Goal: Communication & Community: Answer question/provide support

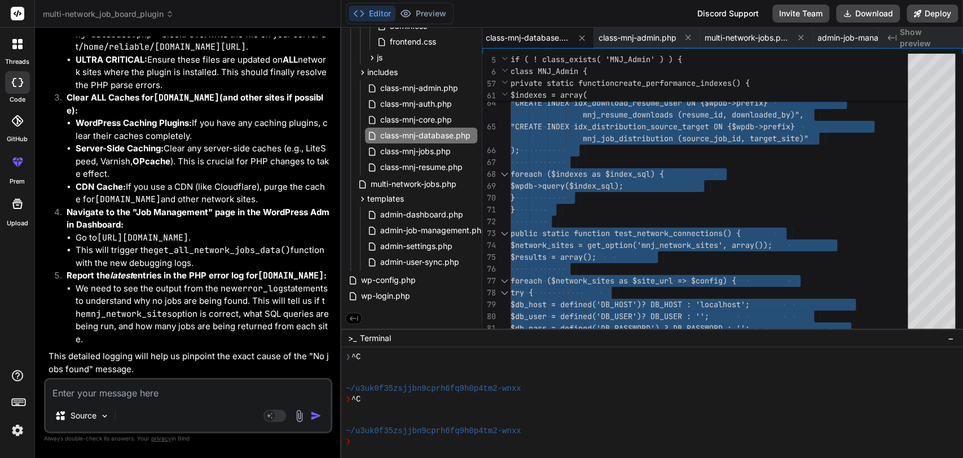
scroll to position [220954, 0]
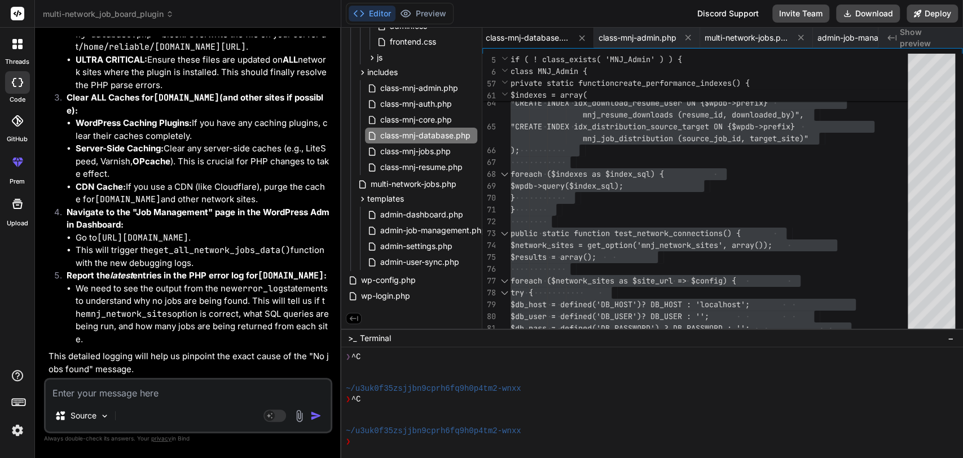
click at [149, 393] on textarea at bounding box center [188, 389] width 285 height 20
type textarea "fo"
type textarea "x"
type textarea "for"
type textarea "x"
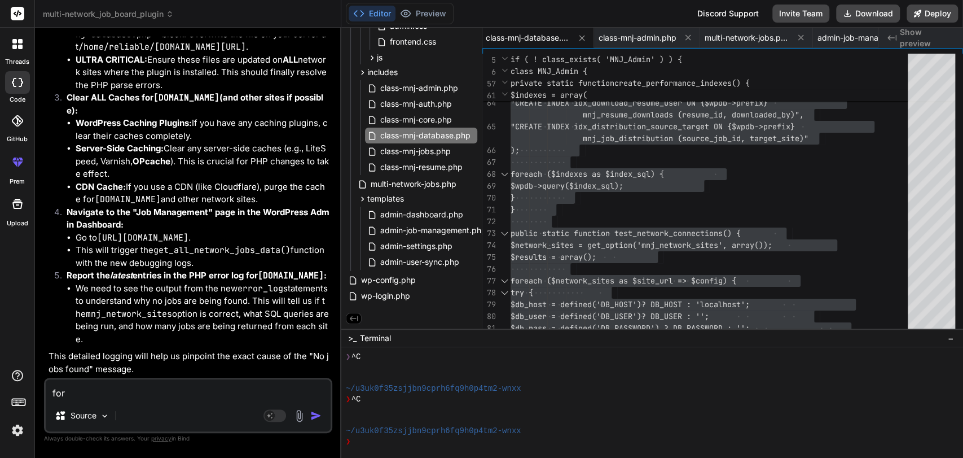
type textarea "forg"
type textarea "x"
type textarea "forgo"
type textarea "x"
type textarea "forgot"
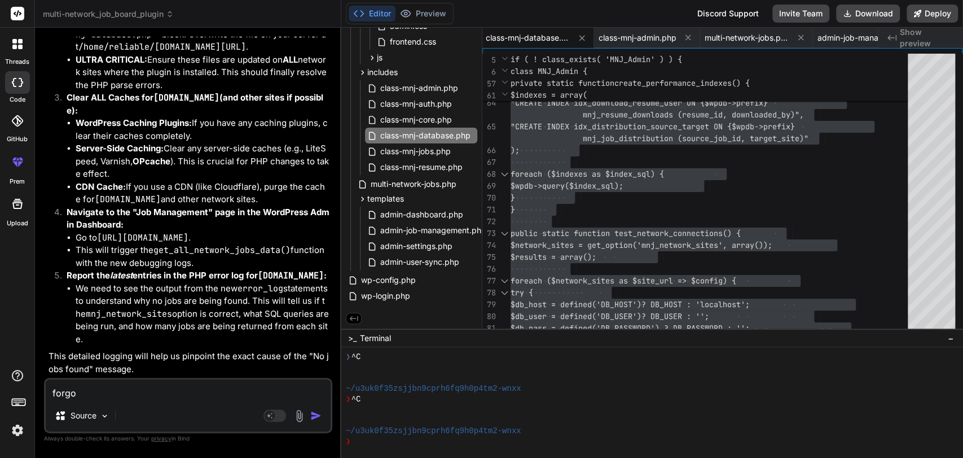
type textarea "x"
type textarea "forgot"
type textarea "x"
type textarea "forgot"
type textarea "x"
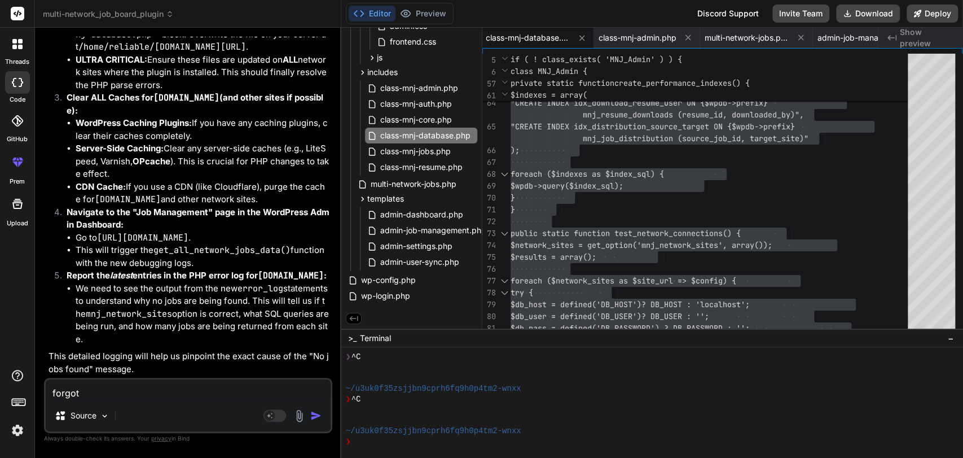
type textarea "forgo"
type textarea "x"
type textarea "forg"
type textarea "x"
type textarea "for"
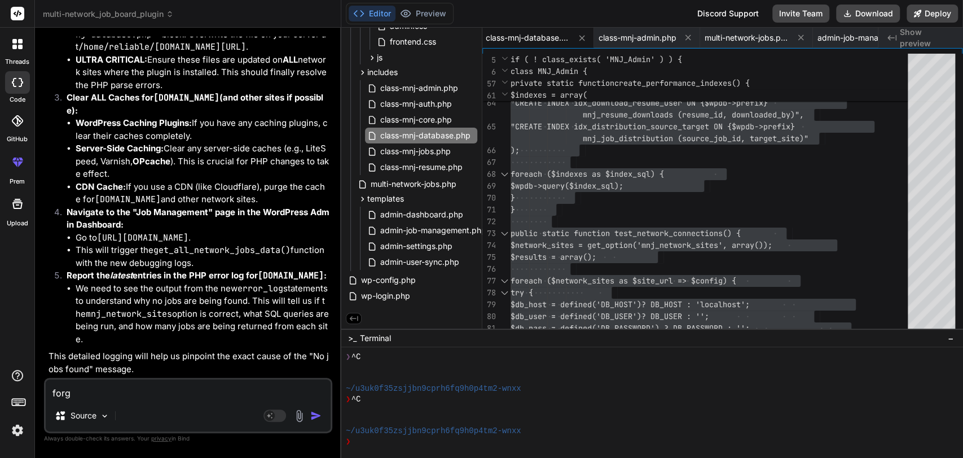
type textarea "x"
type textarea "fo"
type textarea "x"
type textarea "f"
type textarea "x"
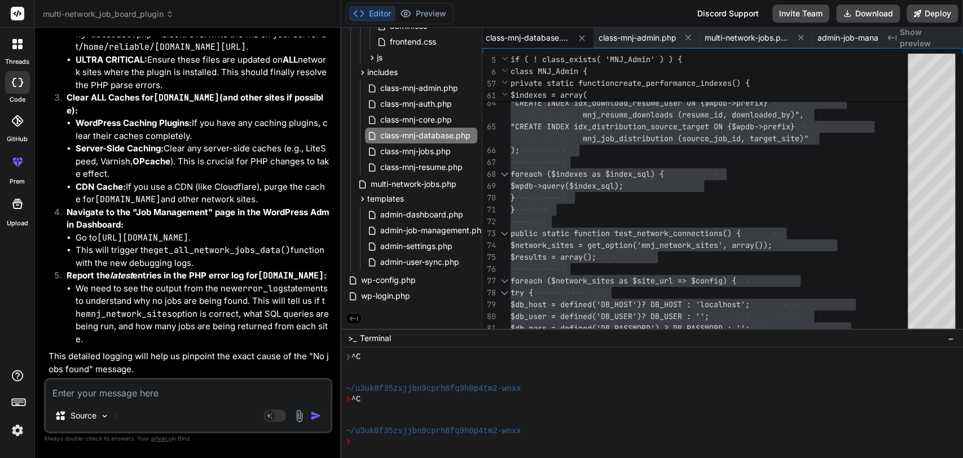
type textarea "x"
type textarea "i"
type textarea "x"
type textarea "if"
type textarea "x"
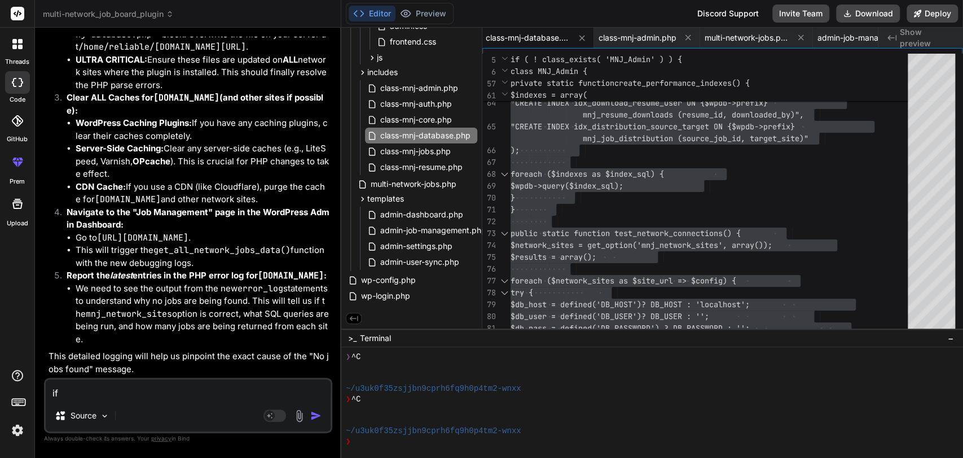
type textarea "if"
type textarea "x"
type textarea "if w"
type textarea "x"
type textarea "if we"
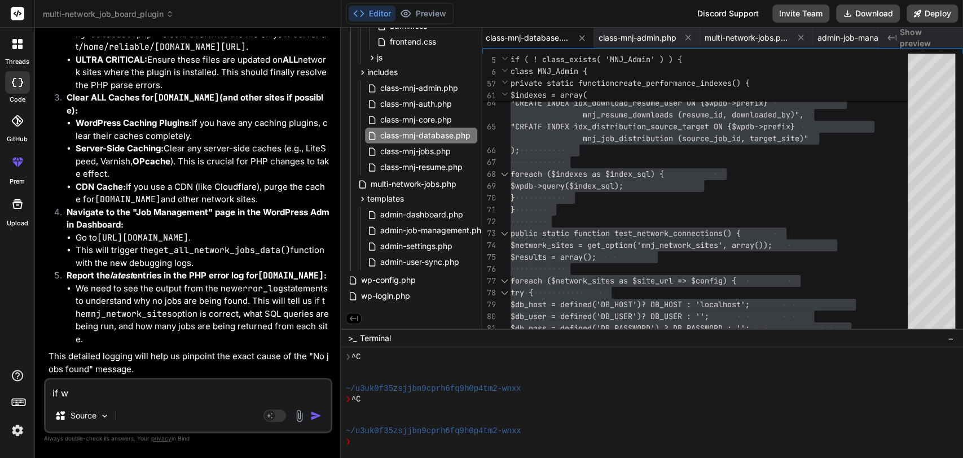
type textarea "x"
type textarea "if we"
type textarea "x"
type textarea "if we l"
type textarea "x"
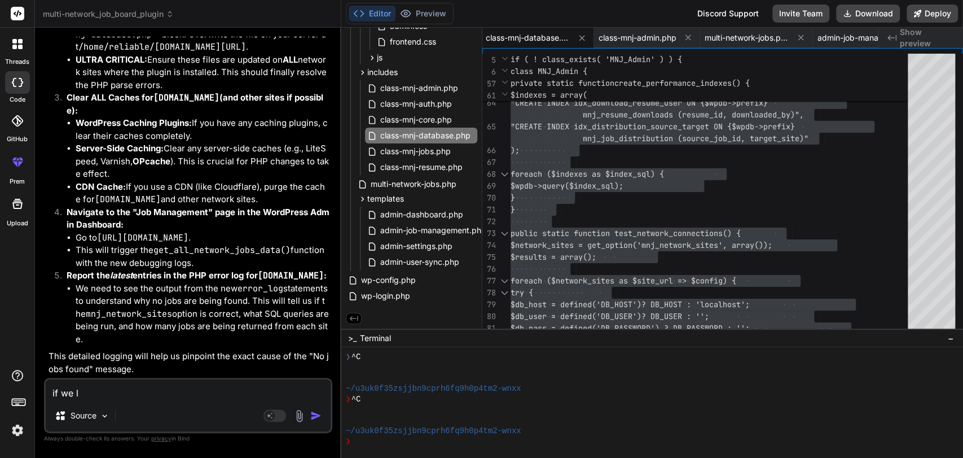
type textarea "if we le"
type textarea "x"
type textarea "if we lea"
type textarea "x"
type textarea "if we leav"
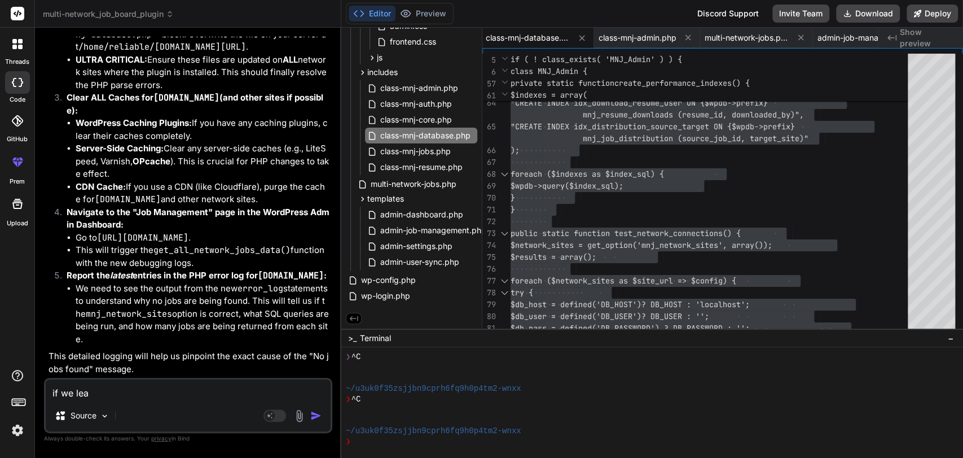
type textarea "x"
type textarea "if we leave"
type textarea "x"
type textarea "if we leave"
type textarea "x"
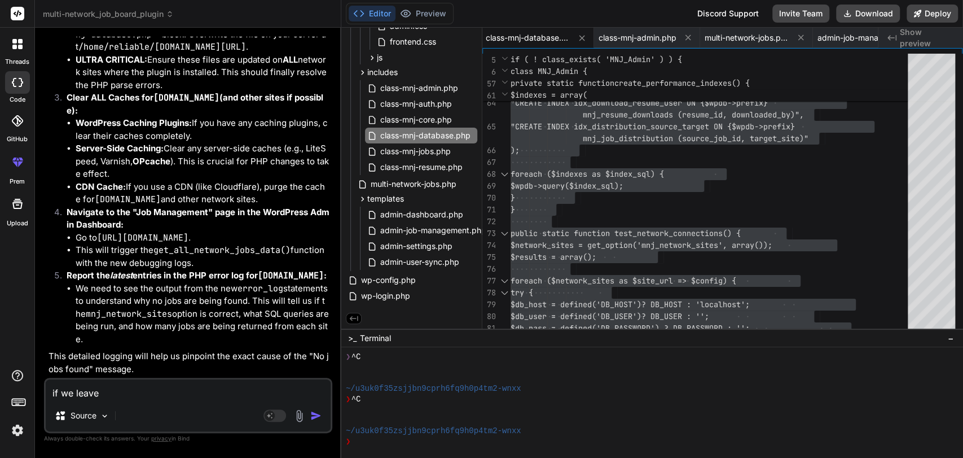
type textarea "if we leave m"
type textarea "x"
type textarea "if we leave mu"
type textarea "x"
type textarea "if we leave mul"
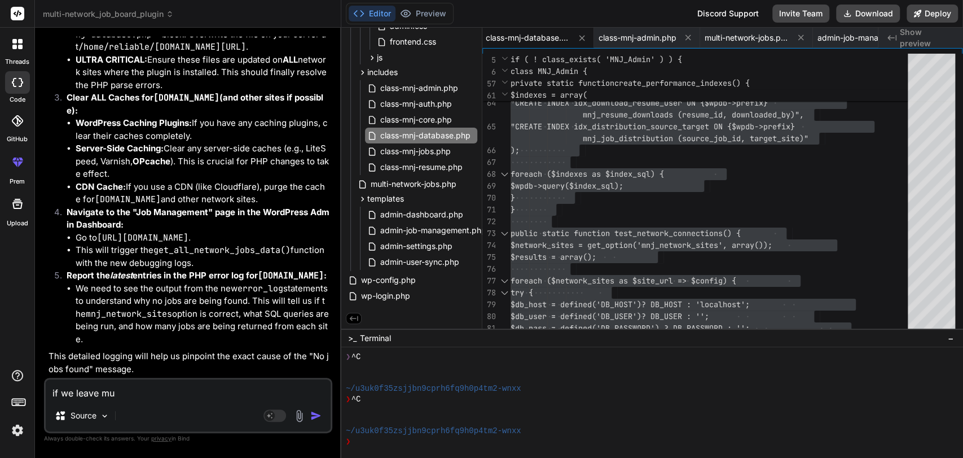
type textarea "x"
type textarea "if we leave multi"
type textarea "x"
type textarea "if we leave multi"
type textarea "x"
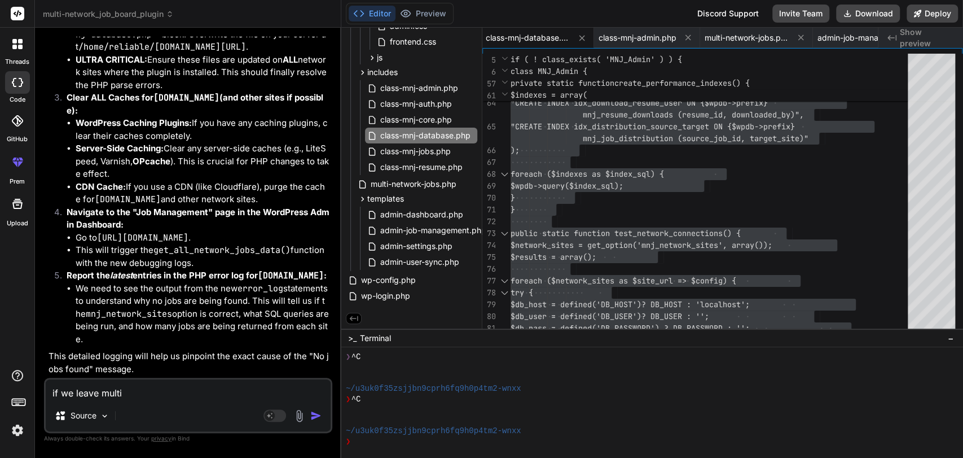
type textarea "if we leave multi n"
type textarea "x"
type textarea "if we leave multi nw"
type textarea "x"
type textarea "if we leave multi nwt"
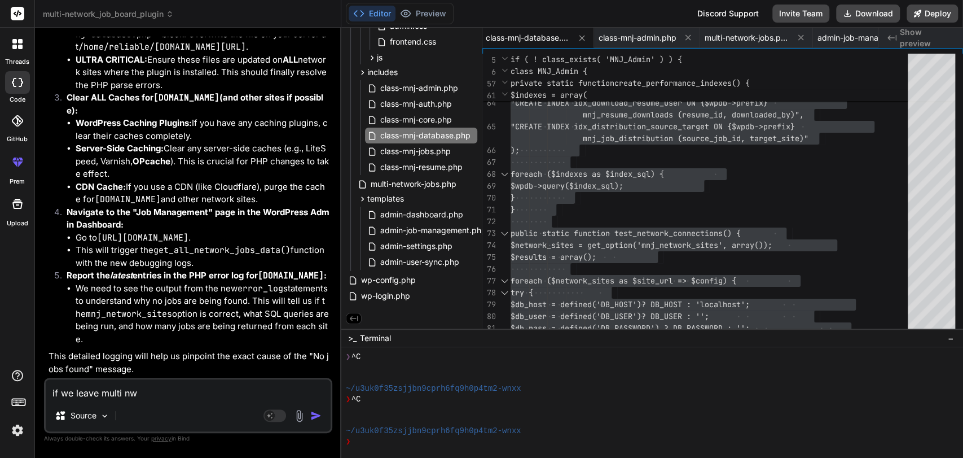
type textarea "x"
type textarea "if we leave multi nwtw"
type textarea "x"
type textarea "if we leave multi nwtwo"
type textarea "x"
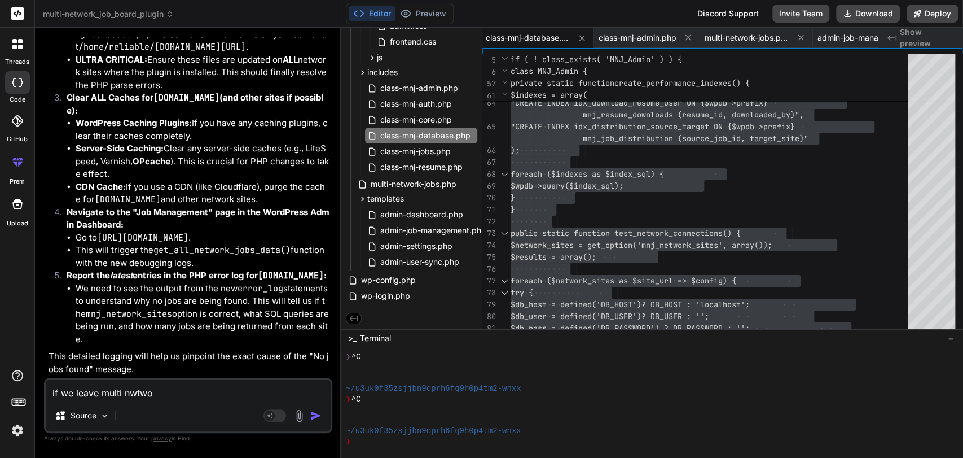
type textarea "if we leave multi nwtwor"
type textarea "x"
type textarea "if we leave multi nwtworj"
type textarea "x"
type textarea "if we leave multi nwtworj"
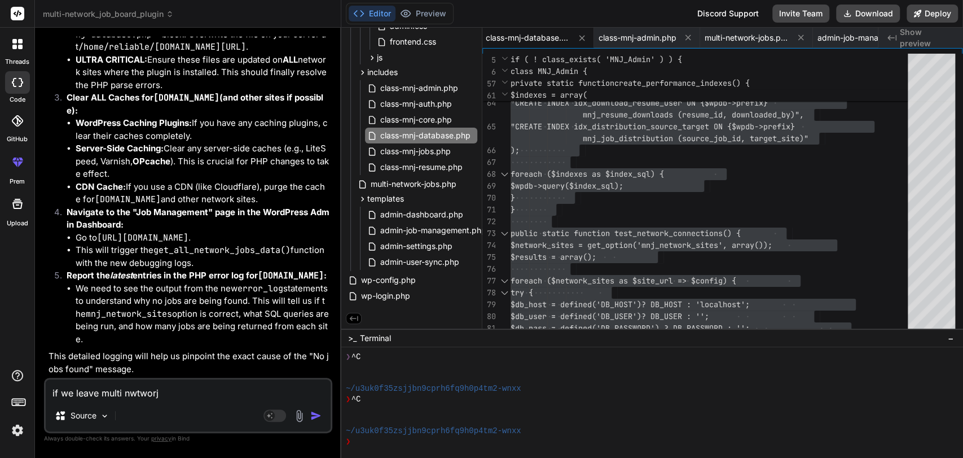
type textarea "x"
type textarea "if we leave multi nwtworj"
type textarea "x"
type textarea "if we leave multi nwtwor"
type textarea "x"
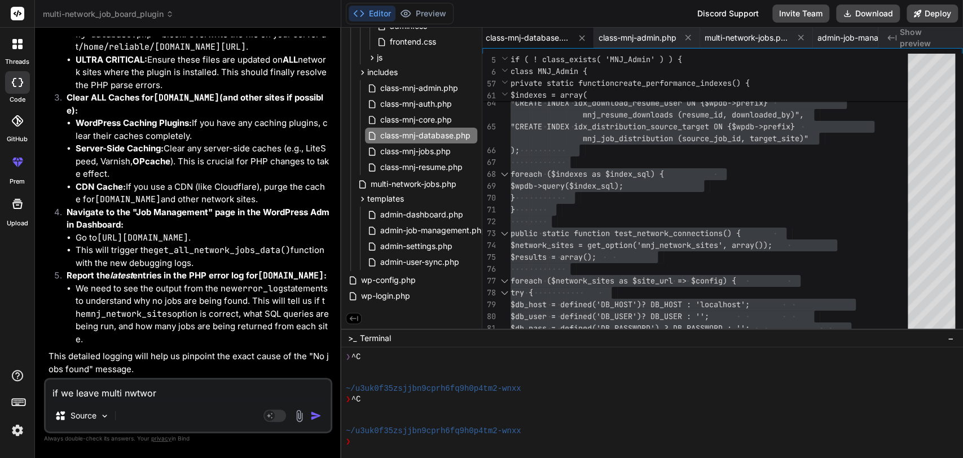
type textarea "if we leave multi nwtwork"
type textarea "x"
type textarea "if we leave multi nwtwork"
type textarea "x"
type textarea "if we leave multi nwtwork j"
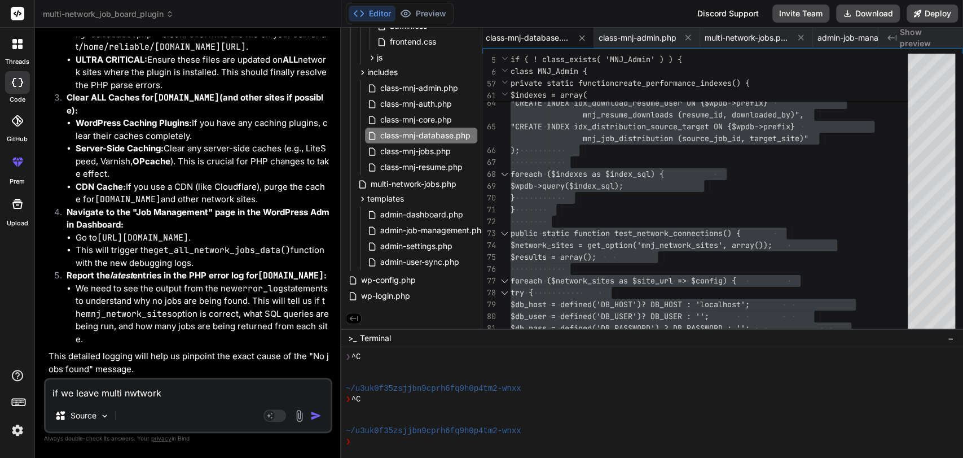
type textarea "x"
type textarea "if we leave multi nwtwork jo"
type textarea "x"
type textarea "if we leave multi nwtwork job"
type textarea "x"
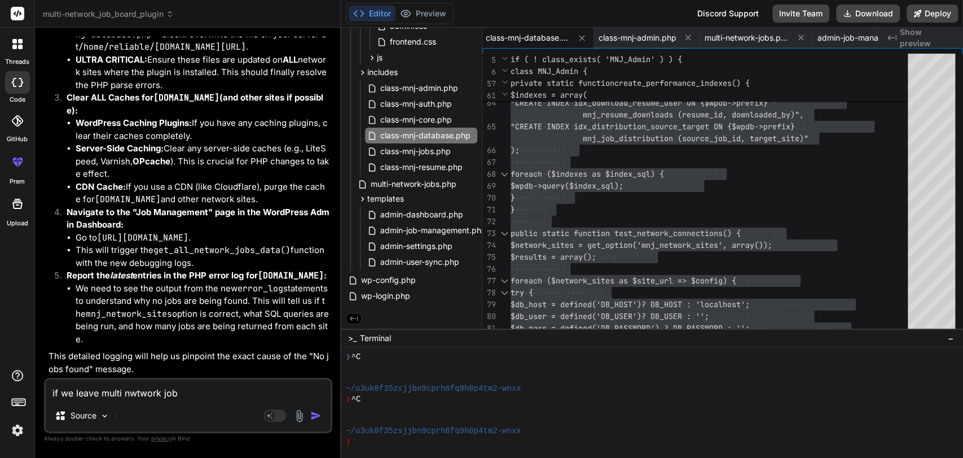
type textarea "if we leave multi nwtwork job"
type textarea "x"
type textarea "if we leave multi nwtwork job"
type textarea "x"
type textarea "if we leave multi nwtwork job,"
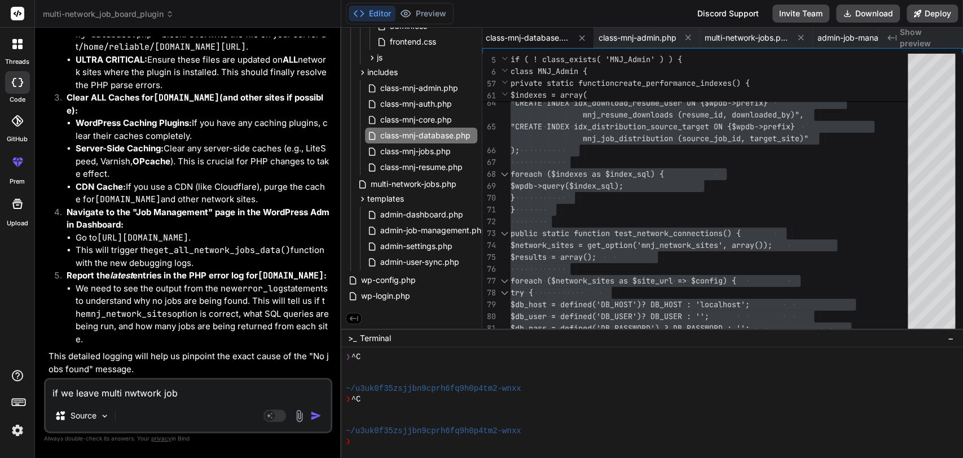
type textarea "x"
type textarea "if we leave multi nwtwork job,"
type textarea "x"
type textarea "if we leave multi nwtwork job, j"
type textarea "x"
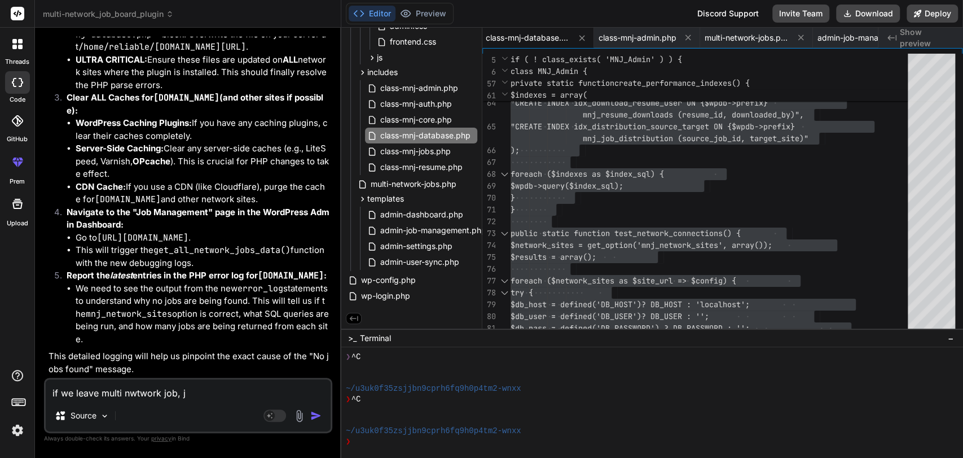
type textarea "if we leave multi nwtwork job, ju"
type textarea "x"
type textarea "if we leave multi nwtwork job, jus"
type textarea "x"
type textarea "if we leave multi nwtwork job, just"
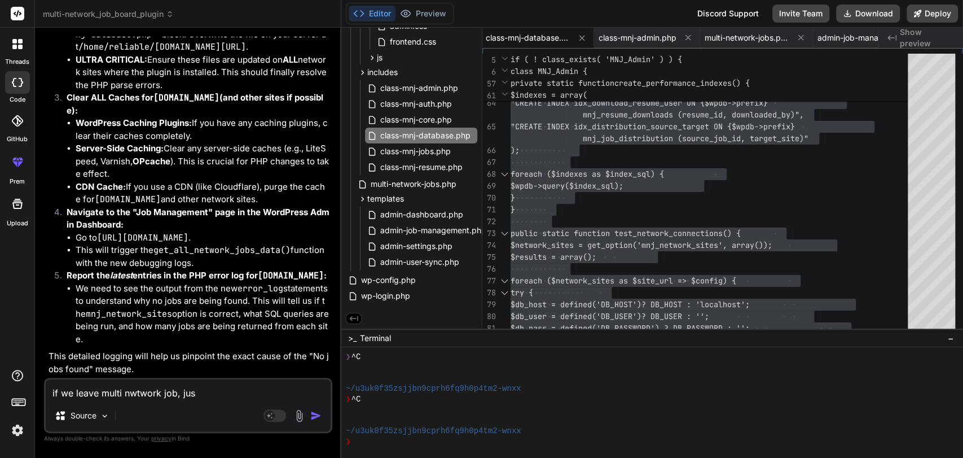
type textarea "x"
type textarea "if we leave multi nwtwork job, just"
type textarea "x"
type textarea "if we leave multi nwtwork job, just j"
type textarea "x"
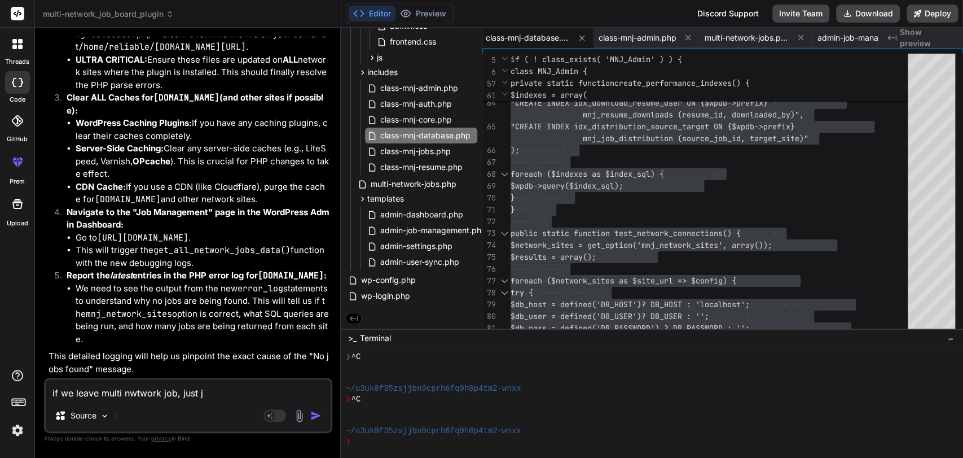
type textarea "if we leave multi nwtwork job, just [PERSON_NAME]"
type textarea "x"
type textarea "if we leave multi nwtwork job, just [PERSON_NAME]"
type textarea "x"
type textarea "if we leave multi nwtwork job, just [PERSON_NAME]"
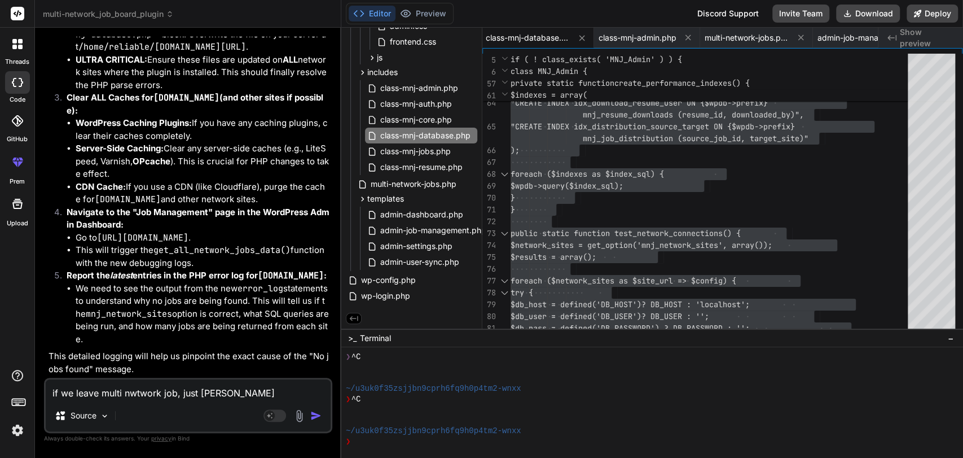
type textarea "x"
type textarea "if we leave multi nwtwork job, just job"
type textarea "x"
type textarea "if we leave multi nwtwork job, just job"
type textarea "x"
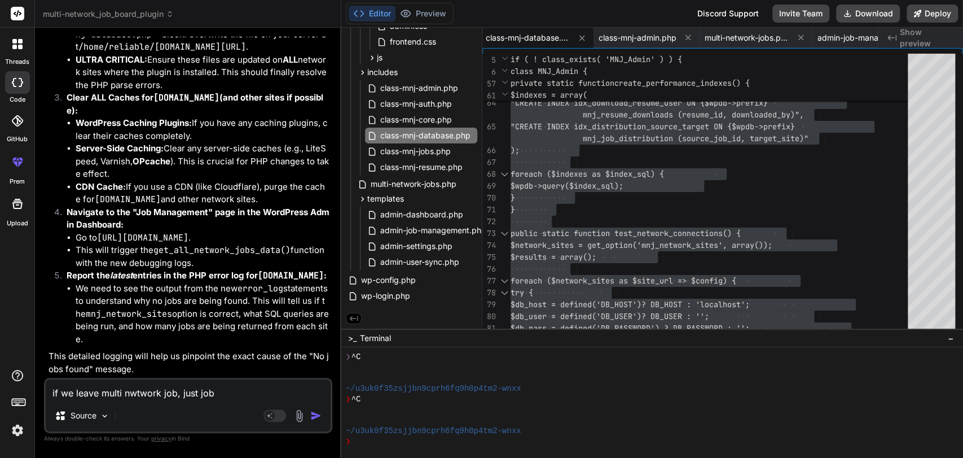
type textarea "if we leave multi nwtwork job, just job m"
type textarea "x"
type textarea "if we leave multi nwtwork job, just job mo"
type textarea "x"
type textarea "if we leave multi nwtwork job, just job mon"
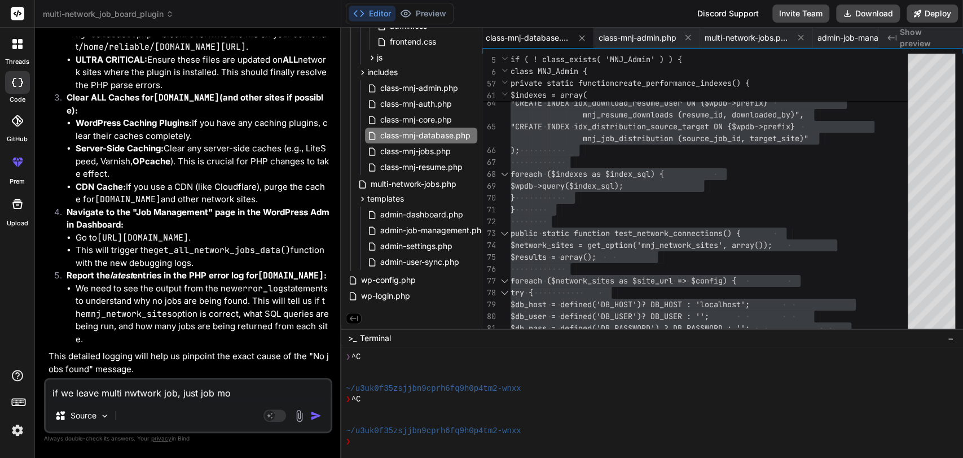
type textarea "x"
type textarea "if we leave multi nwtwork job, just job mons"
type textarea "x"
type textarea "if we leave multi nwtwork job, just job monst"
type textarea "x"
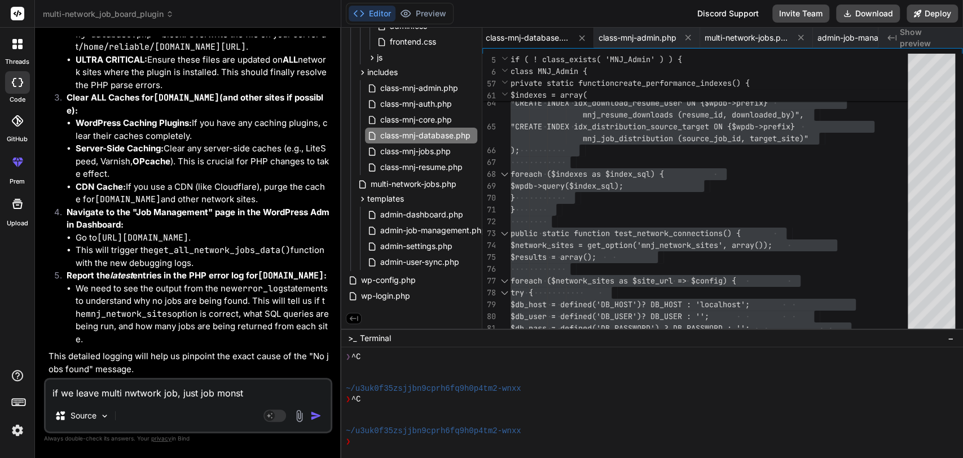
type textarea "if we leave multi nwtwork job, just job monste"
type textarea "x"
type textarea "if we leave multi nwtwork job, just job monster"
type textarea "x"
type textarea "if we leave multi nwtwork job, just job monster"
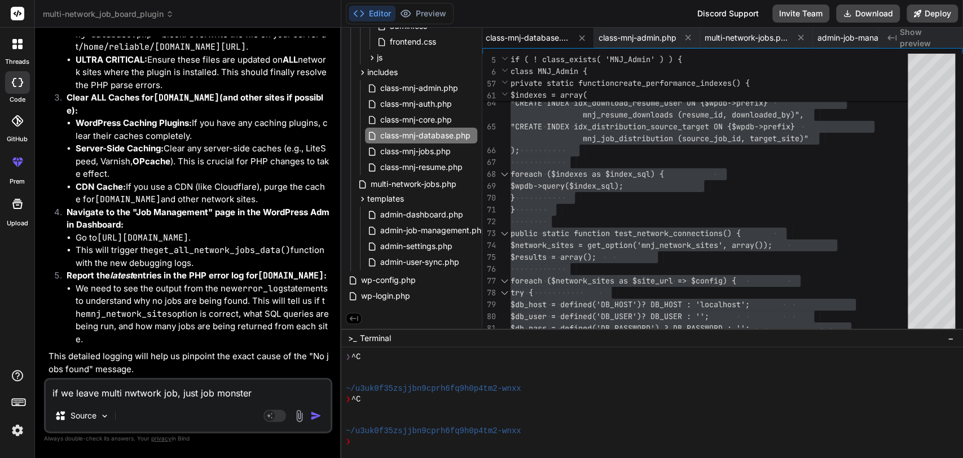
type textarea "x"
type textarea "if we leave multi nwtwork job, just job monster t"
type textarea "x"
type textarea "if we leave multi nwtwork job, just job monster th"
type textarea "x"
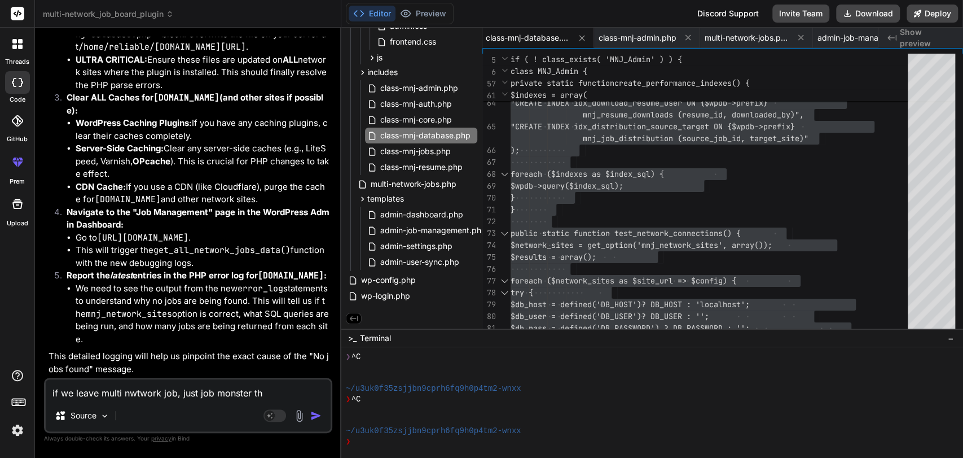
type textarea "if we leave multi nwtwork job, just job monster the"
type textarea "x"
type textarea "if we leave multi nwtwork job, just job monster then"
type textarea "x"
type textarea "if we leave multi nwtwork job, just job monster thenm"
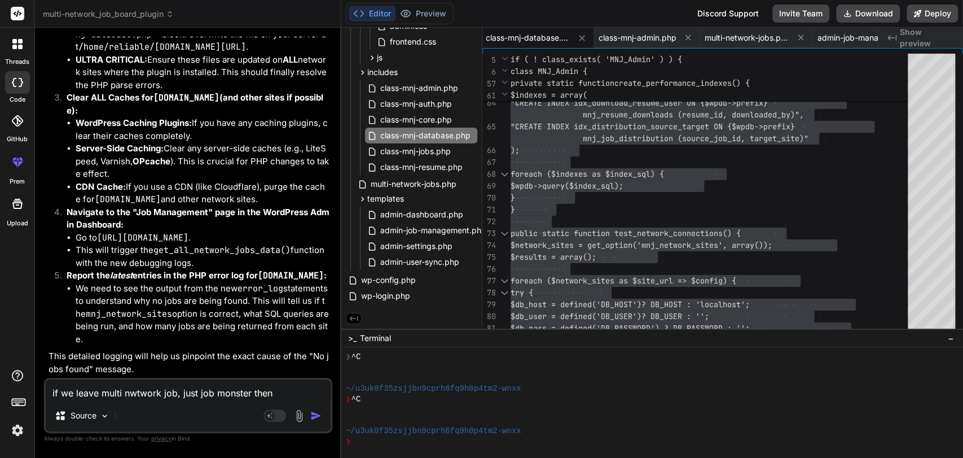
type textarea "x"
type textarea "if we leave multi nwtwork job, just job monster then"
type textarea "x"
type textarea "if we leave multi nwtwork job, just job monster thenm"
type textarea "x"
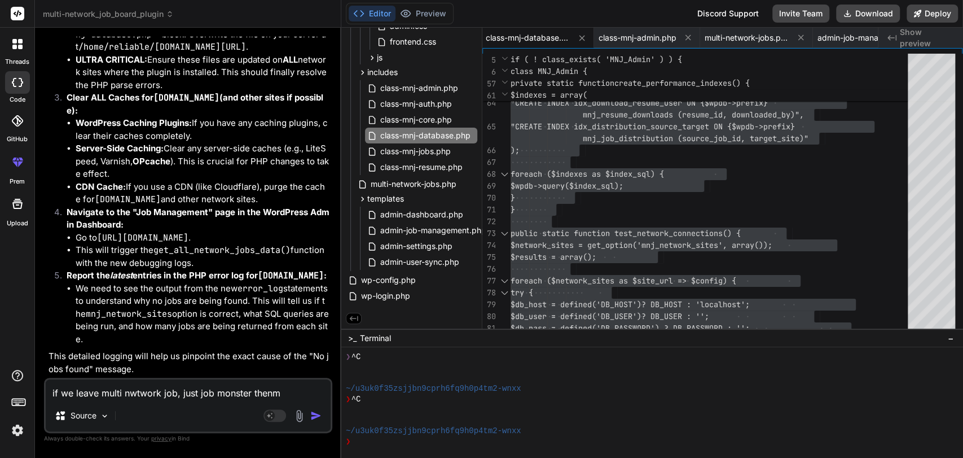
type textarea "if we leave multi nwtwork job, just job monster thenme"
type textarea "x"
type textarea "if we leave multi nwtwork job, just job monster thenm"
type textarea "x"
type textarea "if we leave multi nwtwork job, just job monster then"
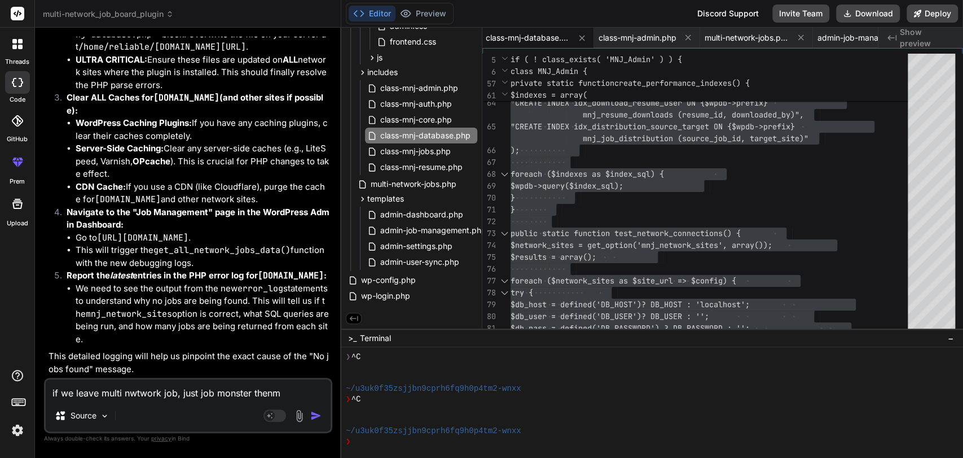
type textarea "x"
type textarea "if we leave multi nwtwork job, just job monster the"
type textarea "x"
type textarea "if we leave multi nwtwork job, just job monster them"
type textarea "x"
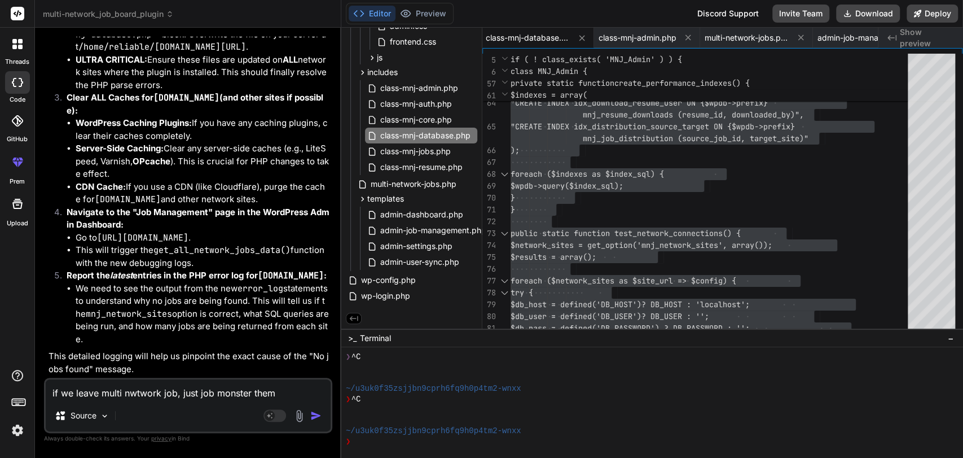
type textarea "if we leave multi nwtwork job, just job monster theme"
type textarea "x"
type textarea "if we leave multi nwtwork job, just job monster theme"
type textarea "x"
type textarea "if we leave multi nwtwork job, just job monster theme w"
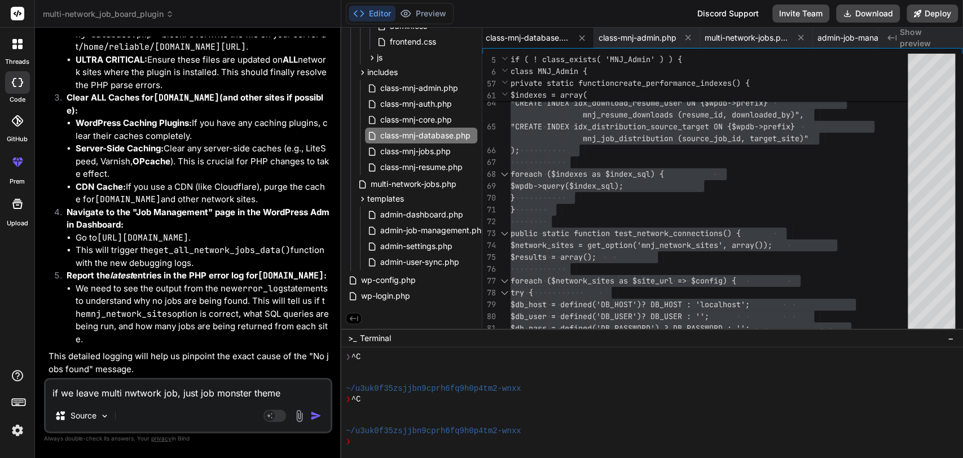
type textarea "x"
type textarea "if we leave multi nwtwork job, just job monster theme wh"
type textarea "x"
type textarea "if we leave multi nwtwork job, just job monster theme whi"
type textarea "x"
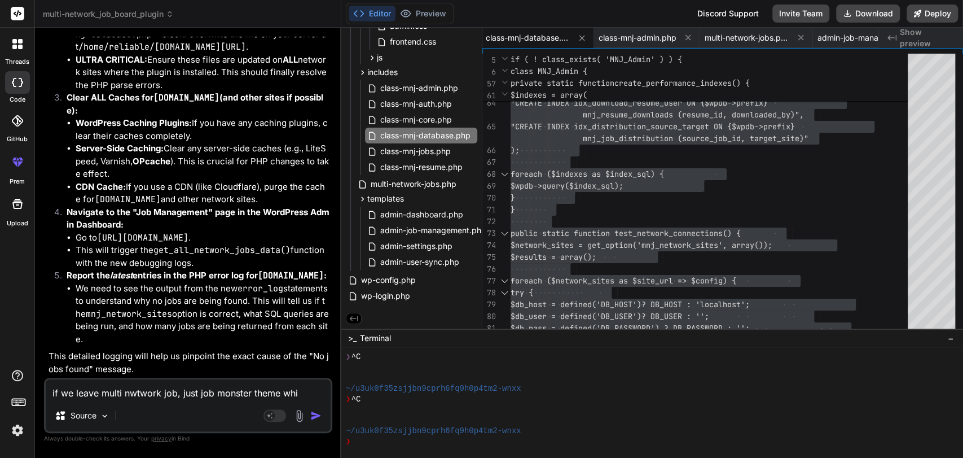
type textarea "if we leave multi nwtwork job, just job monster theme whic"
type textarea "x"
type textarea "if we leave multi nwtwork job, just job monster theme which"
type textarea "x"
type textarea "if we leave multi nwtwork job, just job monster theme which"
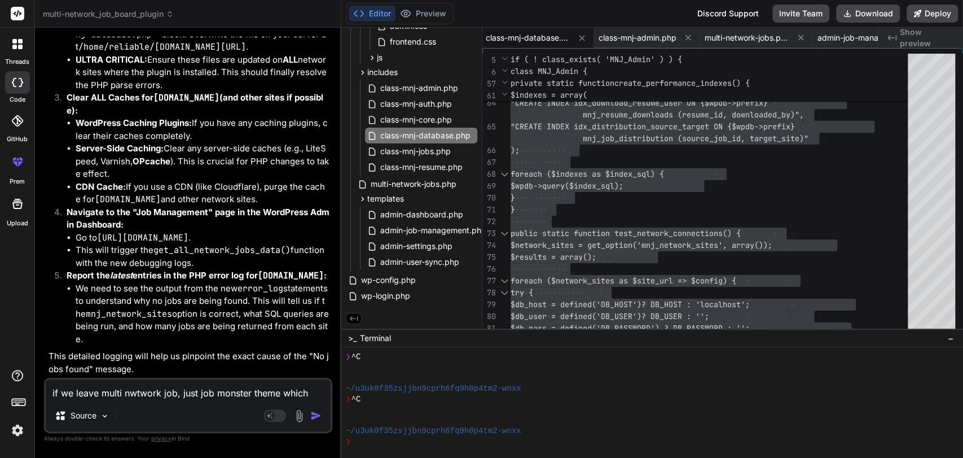
type textarea "x"
type textarea "if we leave multi nwtwork job, just job monster theme which f"
type textarea "x"
type textarea "if we leave multi nwtwork job, just job monster theme which fi"
type textarea "x"
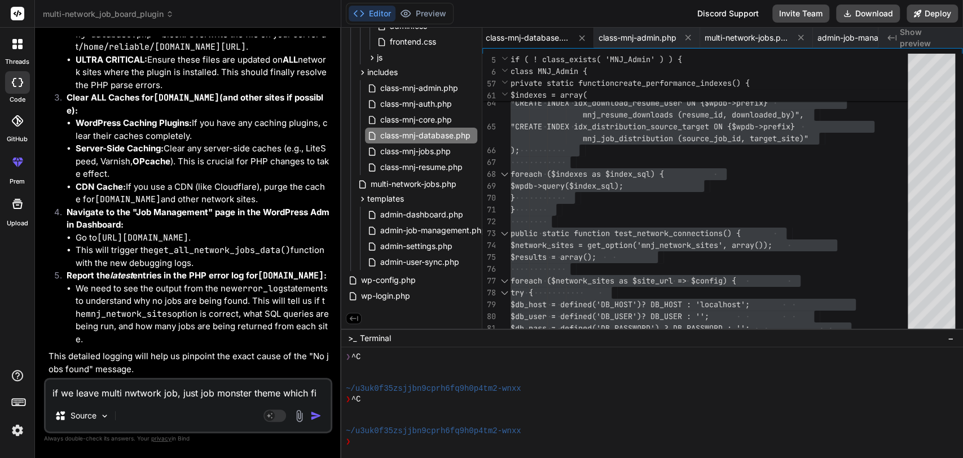
type textarea "if we leave multi nwtwork job, just job monster theme which fil"
type textarea "x"
type textarea "if we leave multi nwtwork job, just job monster theme which file"
type textarea "x"
type textarea "if we leave multi nwtwork job, just job monster theme which file"
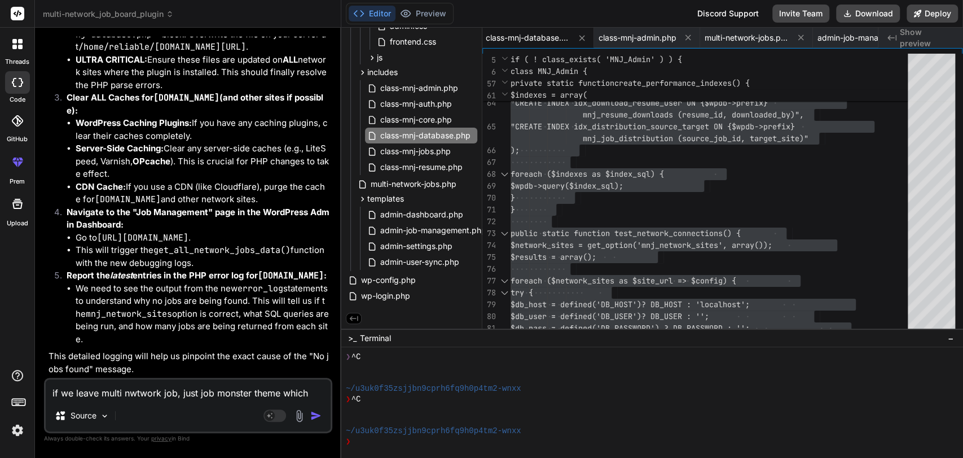
type textarea "x"
type textarea "if we leave multi nwtwork job, just job monster theme which file y"
type textarea "x"
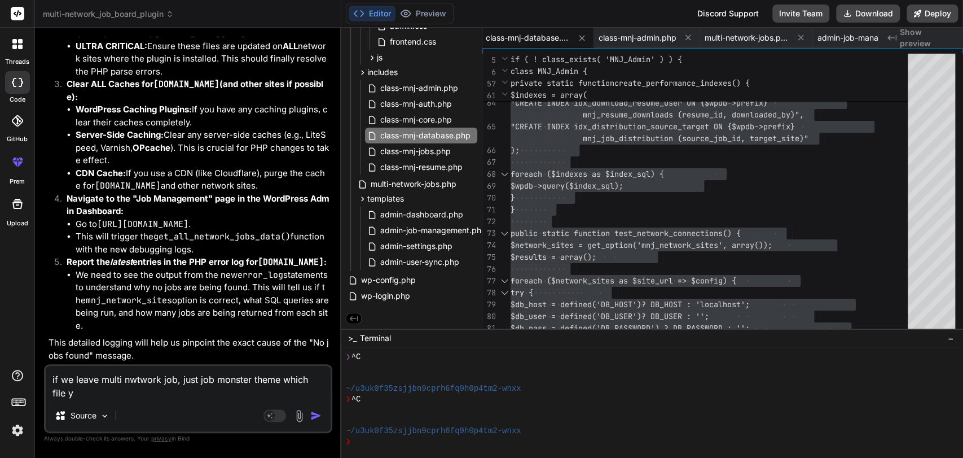
type textarea "if we leave multi nwtwork job, just job monster theme which file yo"
type textarea "x"
type textarea "if we leave multi nwtwork job, just job monster theme which file you"
type textarea "x"
type textarea "if we leave multi nwtwork job, just job monster theme which file you"
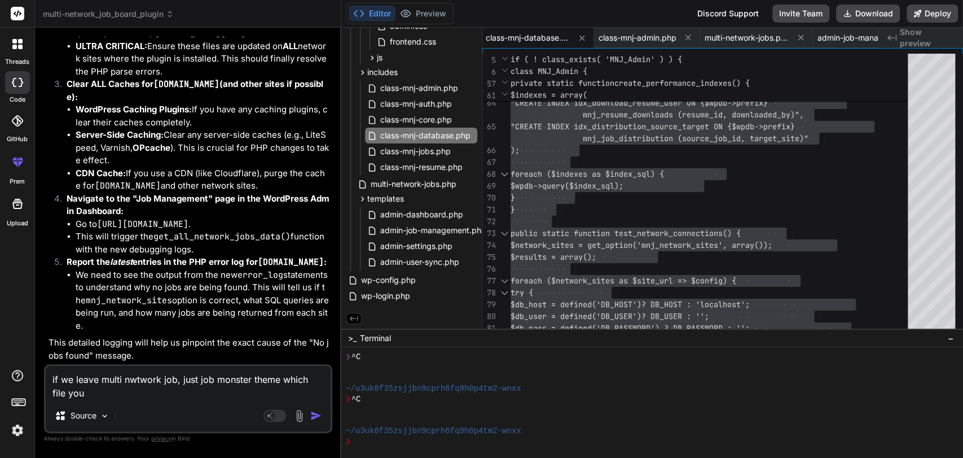
type textarea "x"
type textarea "if we leave multi nwtwork job, just job monster theme which file you n"
type textarea "x"
type textarea "if we leave multi nwtwork job, just job monster theme which file you ne"
type textarea "x"
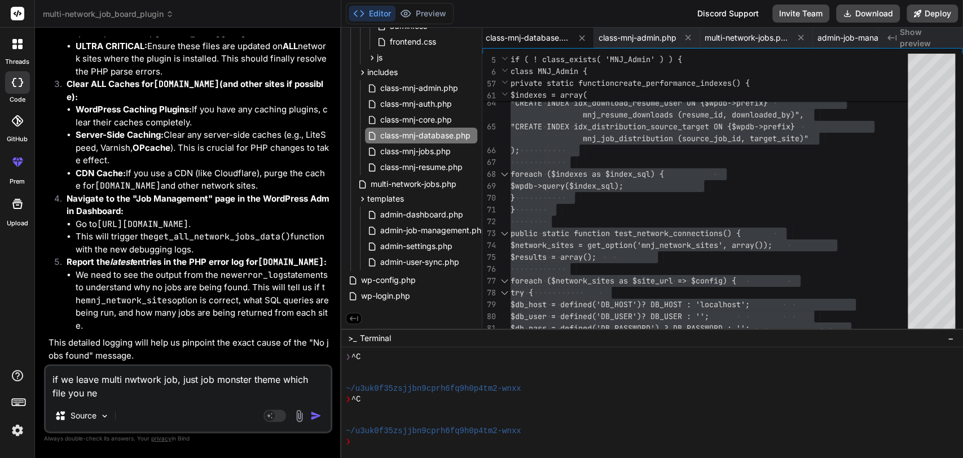
type textarea "if we leave multi nwtwork job, just job monster theme which file you nee"
type textarea "x"
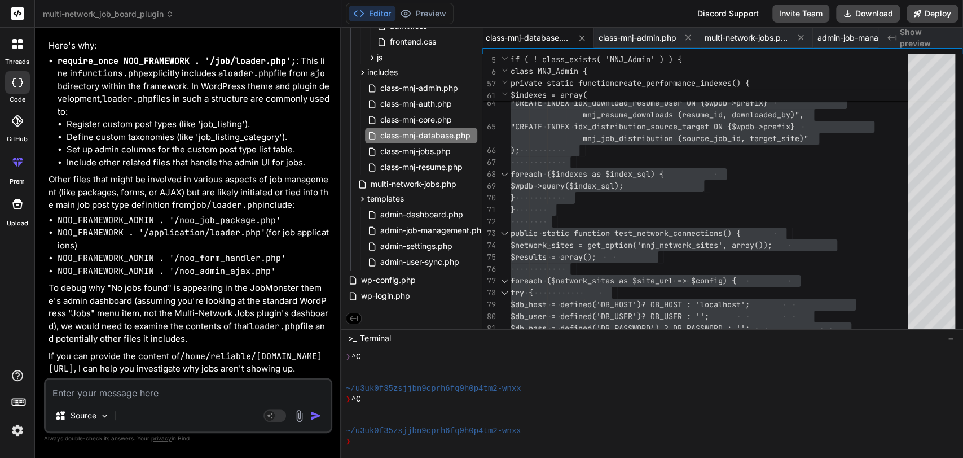
scroll to position [221263, 0]
drag, startPoint x: 165, startPoint y: 266, endPoint x: 218, endPoint y: 261, distance: 53.2
click at [218, 36] on p "/home/reliable/[DOMAIN_NAME][URL]" at bounding box center [190, 29] width 282 height 13
click at [104, 399] on textarea at bounding box center [188, 389] width 285 height 20
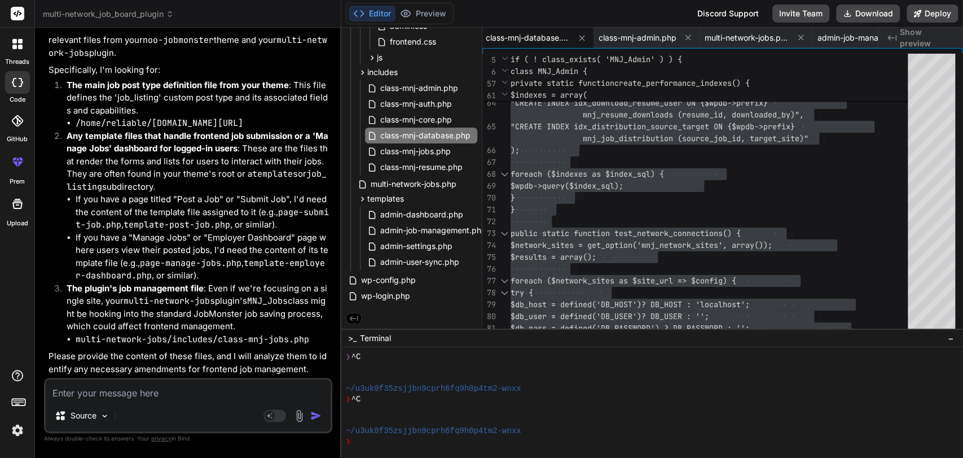
scroll to position [221984, 0]
click at [104, 385] on textarea at bounding box center [188, 389] width 285 height 20
paste textarea "<?php require_once NOO_FRAMEWORK . '/job/functions.php'; require_once NOO_FRAME…"
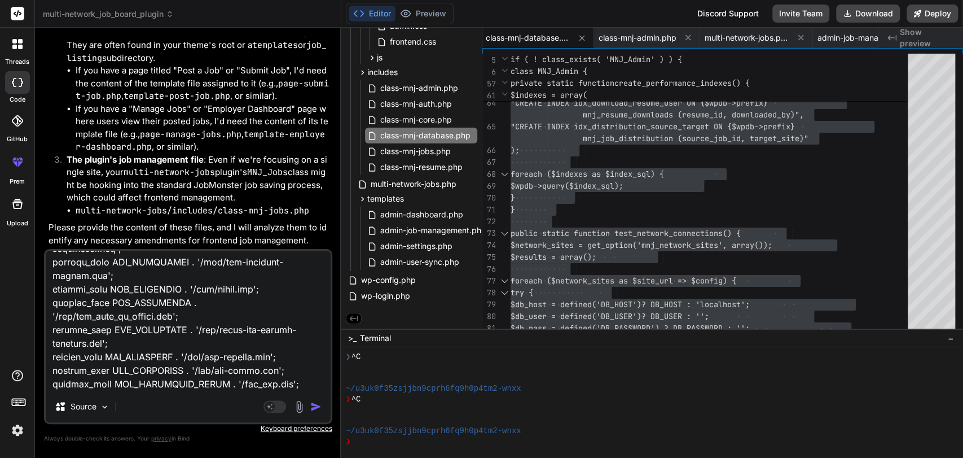
scroll to position [221623, 0]
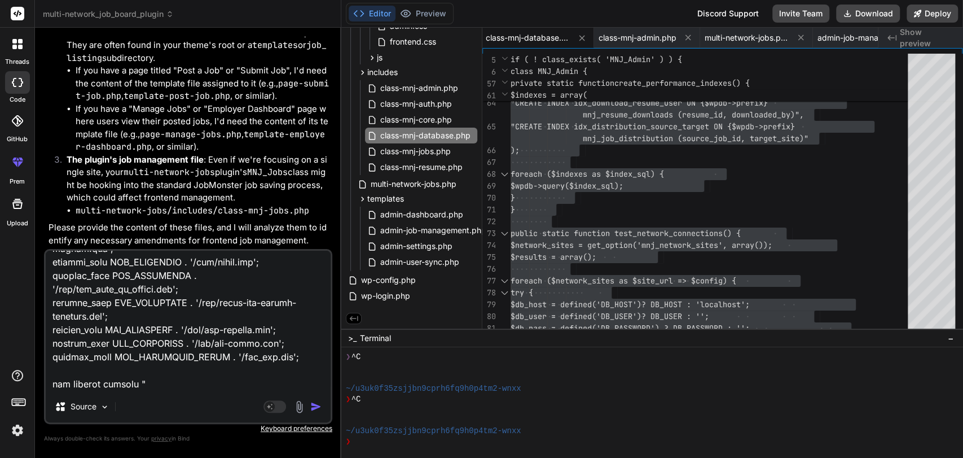
paste textarea "<?php if ( ! function_exists( 'jm_is_woo_job_posting' ) ) : function jm_is_woo_…"
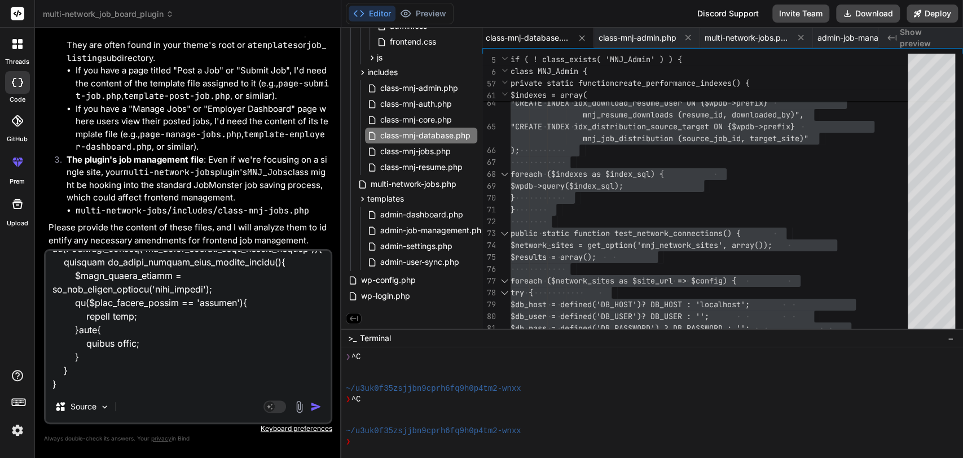
scroll to position [1112, 0]
click at [139, 372] on textarea at bounding box center [188, 320] width 285 height 140
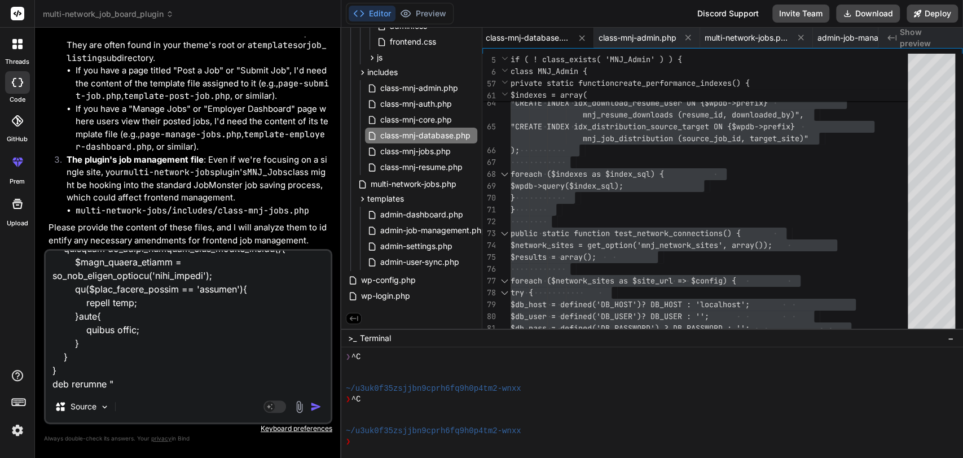
paste textarea "<?php if( !function_exists('jm_is_job_posting_page') ) : function jm_is_job_pos…"
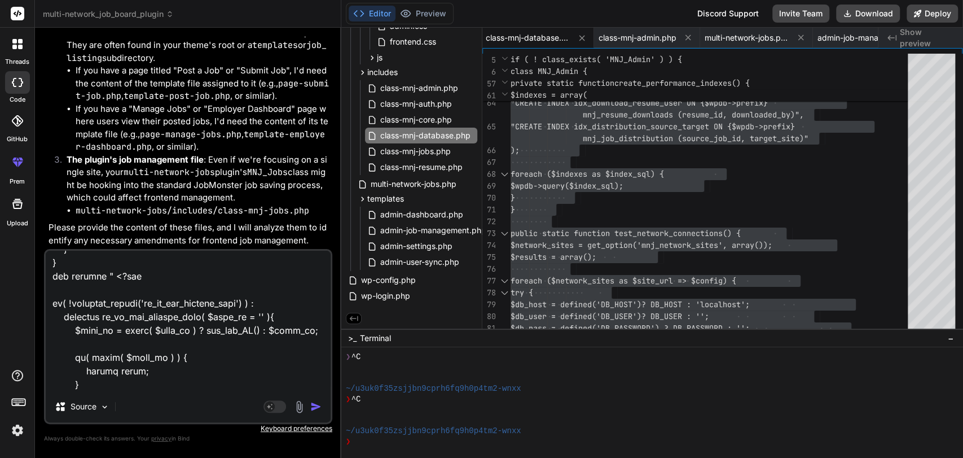
scroll to position [4577, 0]
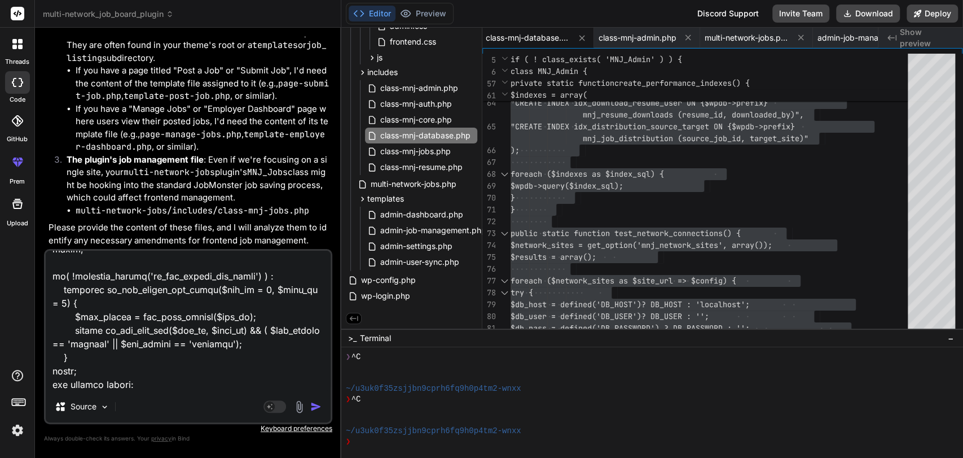
paste textarea "<?php if( !function_exists('jm_page_post_job_login_check') ) : function jm_page…"
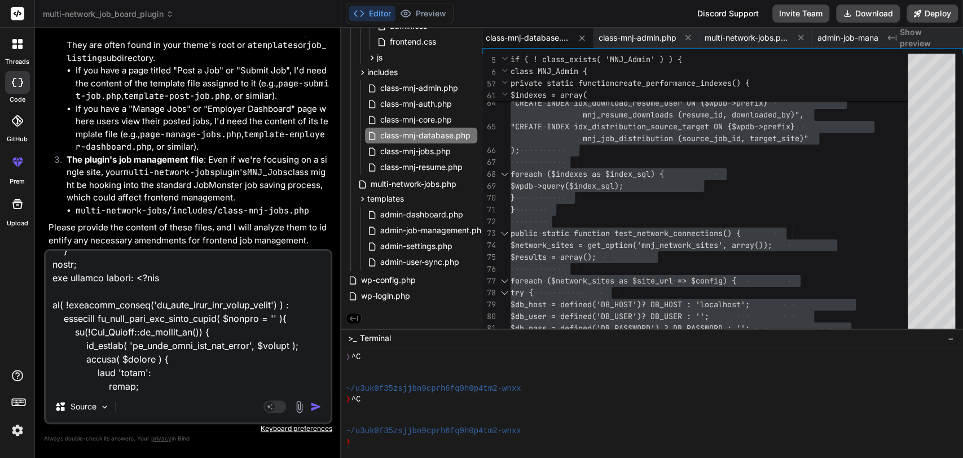
scroll to position [6026, 0]
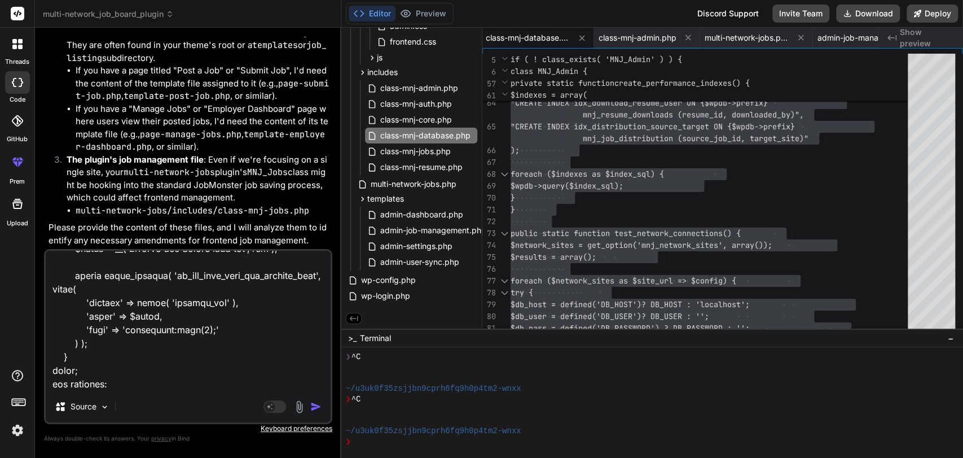
paste textarea "<?php if (!function_exists('jm_job_template_loader')) : function jm_job_templat…"
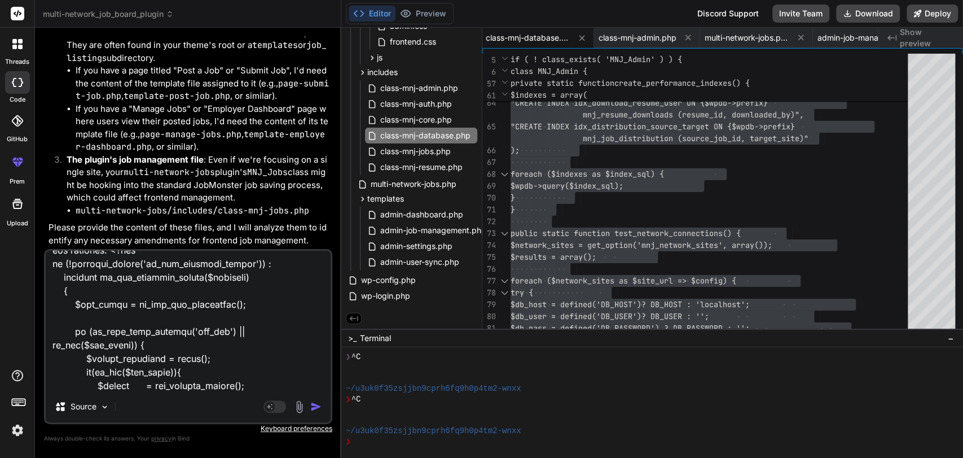
scroll to position [18861, 0]
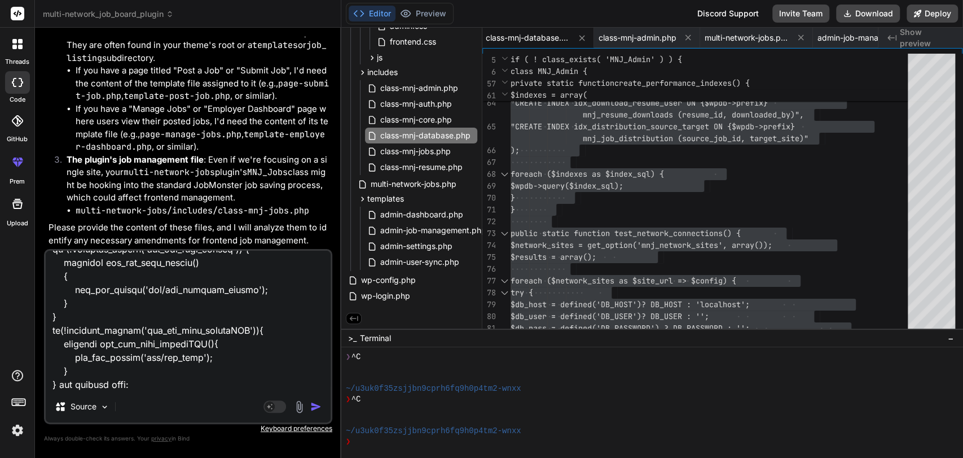
paste textarea "<?php if( !function_exists('jm_is_free_job_posting') ) : function jm_is_free_jo…"
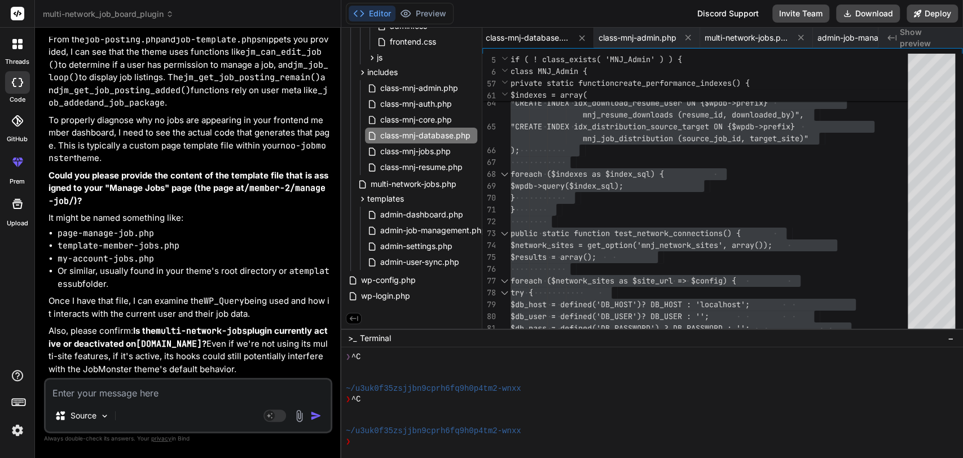
scroll to position [229342, 0]
click at [93, 390] on textarea at bounding box center [188, 389] width 285 height 20
paste textarea "<?php if ( ! function_exists( 'jm_admin_job_approve_action' ) ) : function jm_a…"
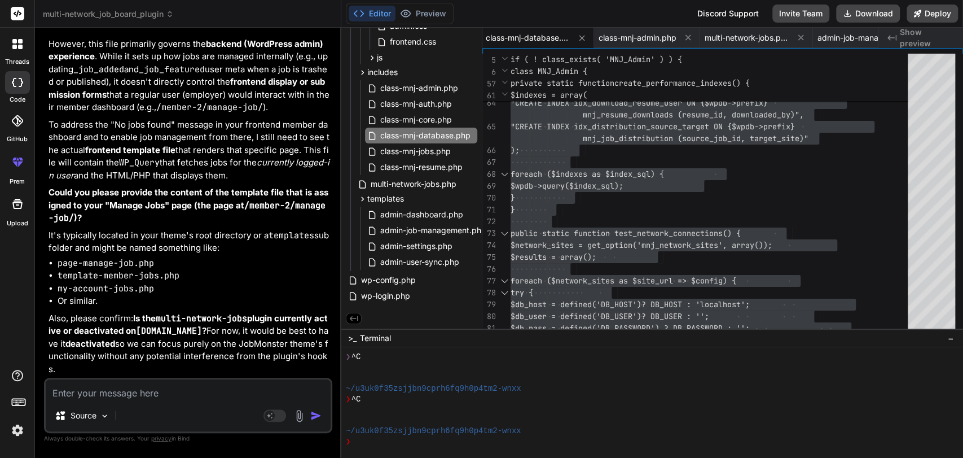
scroll to position [232915, 0]
click at [83, 381] on textarea at bounding box center [188, 389] width 285 height 20
paste textarea "<?php require_once NOO_FRAMEWORK . '/member/functions.php'; require_once NOO_FR…"
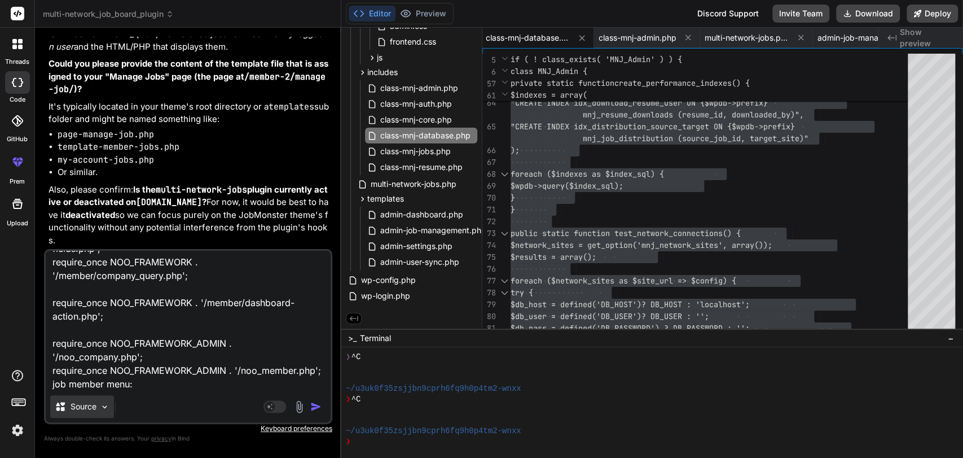
paste textarea "<?php if ( ! function_exists( 'jm_member_menu_admin_init' ) ) : function jm_mem…"
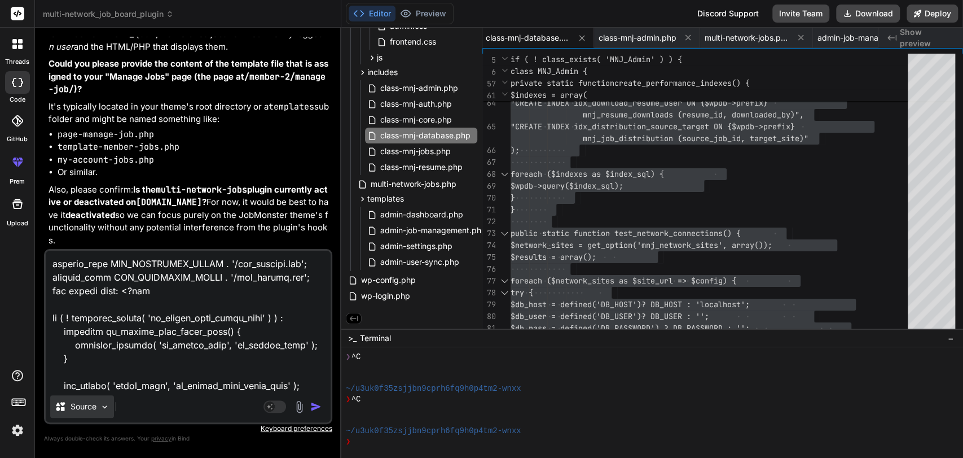
scroll to position [3710, 0]
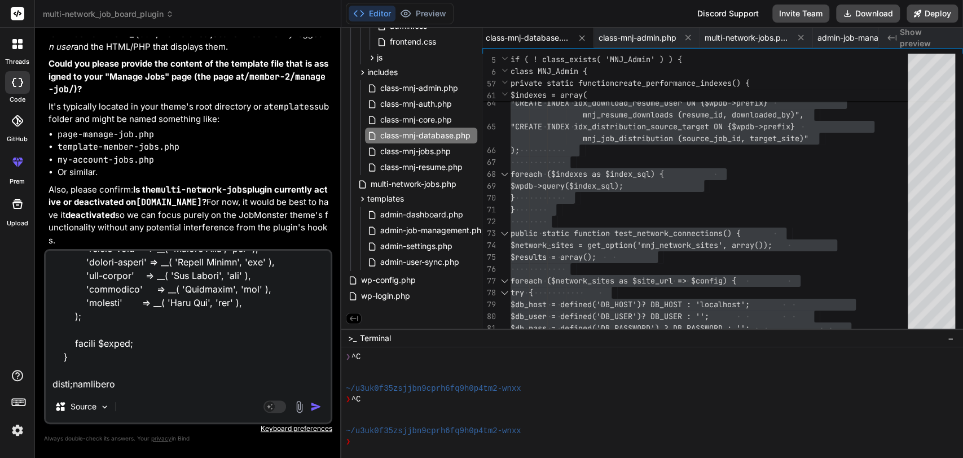
click at [77, 386] on textarea at bounding box center [188, 320] width 285 height 140
click at [156, 387] on textarea at bounding box center [188, 320] width 285 height 140
paste textarea "<?php function noo_member_dashboard_ajax_application_datatable(){ $start = $_RE…"
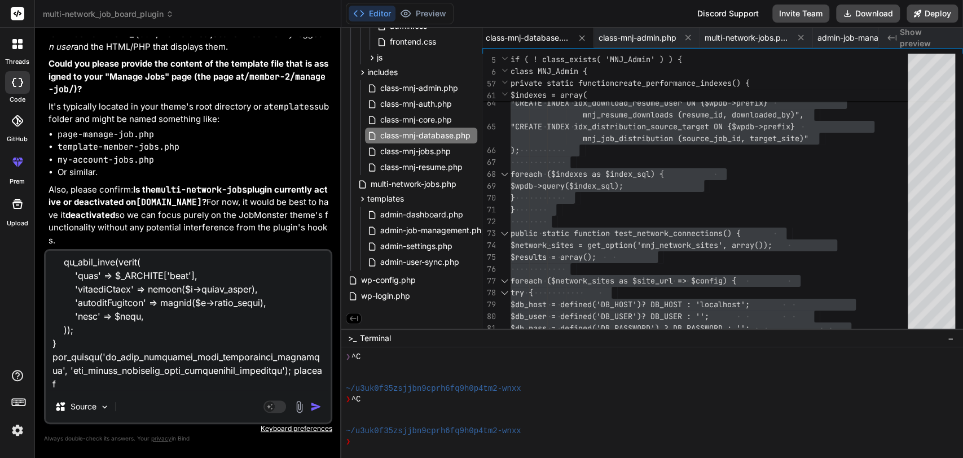
scroll to position [7935, 0]
paste textarea "<?php if ( ! function_exists( 'jm_action_control_admin_init' ) ) : function jm_…"
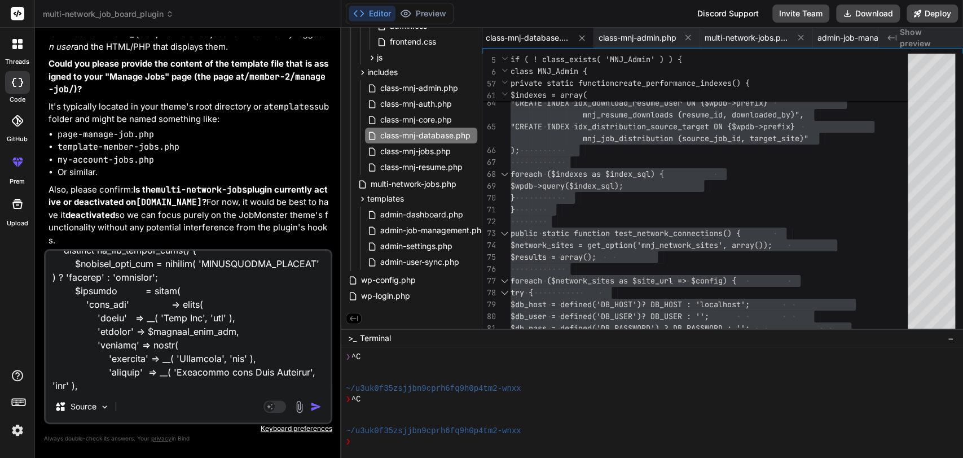
scroll to position [13581, 0]
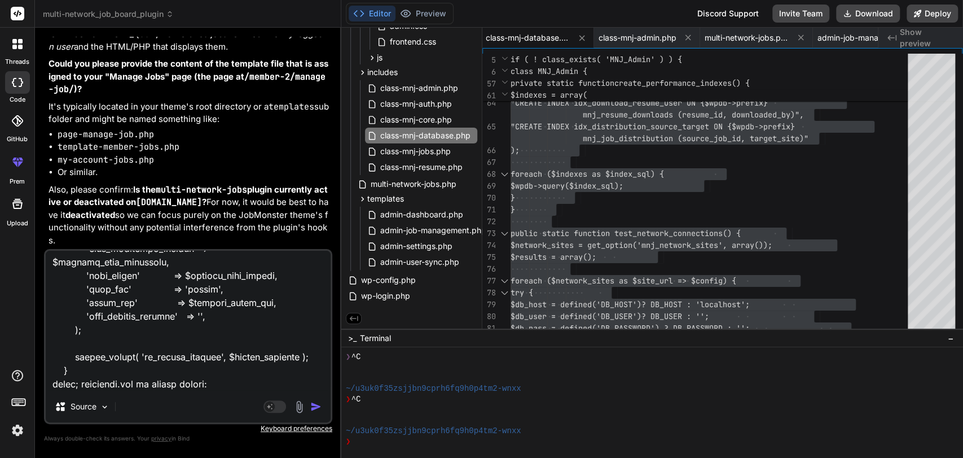
paste textarea "<?php if ( ! function_exists( 'jm_member_admin_init' ) ) : function jm_member_a…"
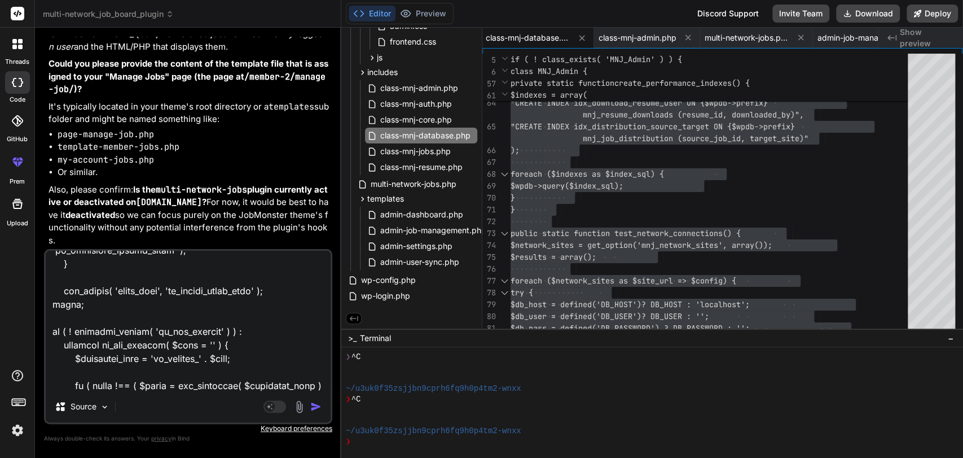
click at [123, 408] on div "Source" at bounding box center [188, 408] width 285 height 27
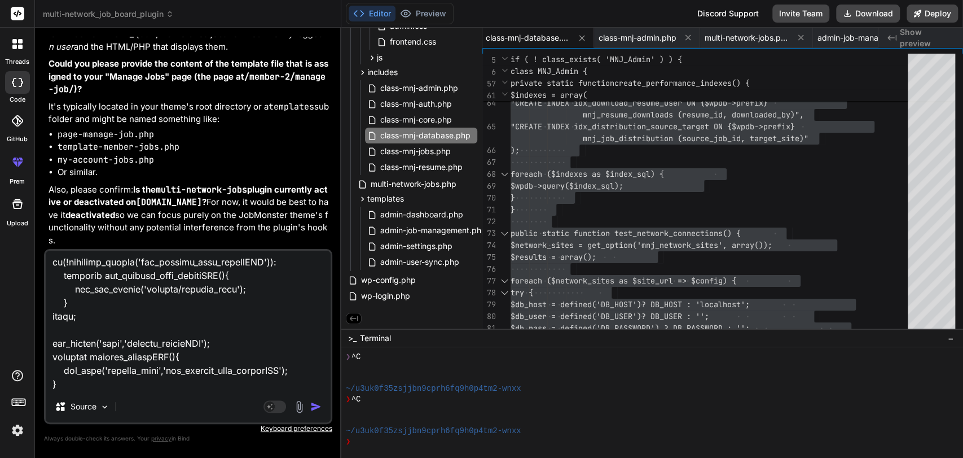
click at [313, 403] on img "button" at bounding box center [315, 406] width 11 height 11
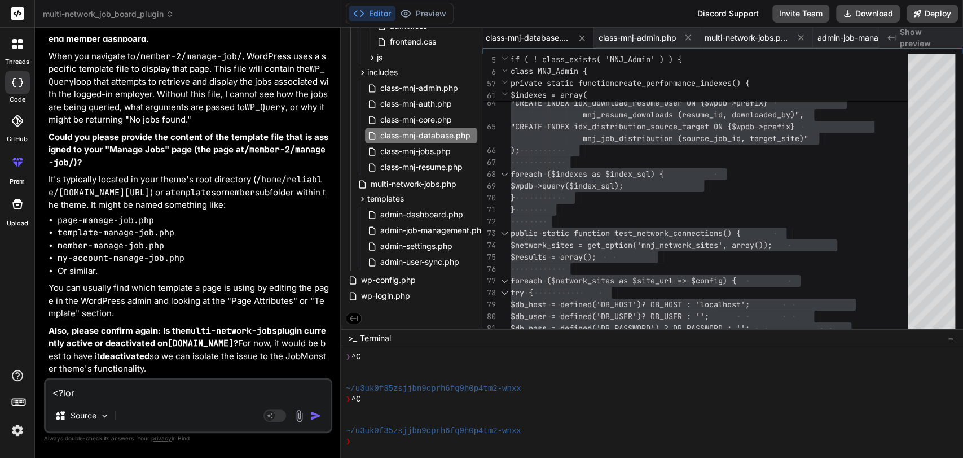
scroll to position [239100, 0]
click at [126, 394] on textarea at bounding box center [188, 389] width 285 height 20
paste textarea "<?php $current_user = wp_get_current_user(); $status_filter = isset($_REQUEST['…"
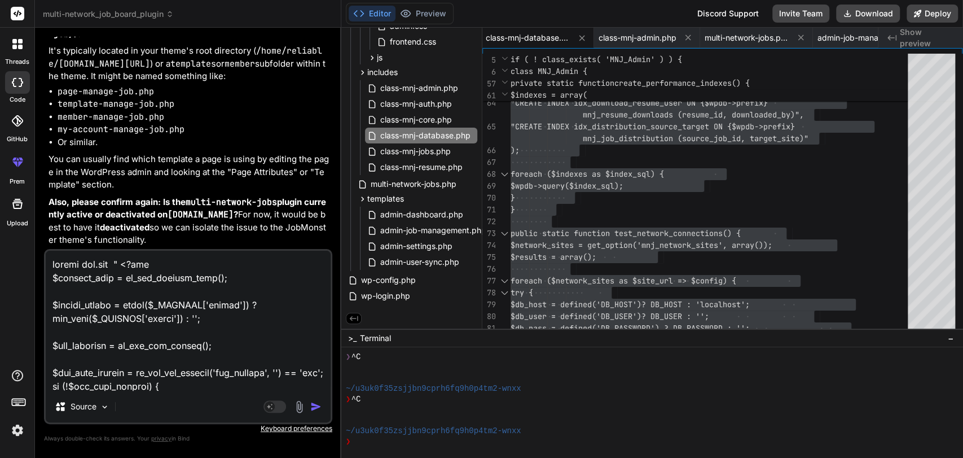
scroll to position [5619, 0]
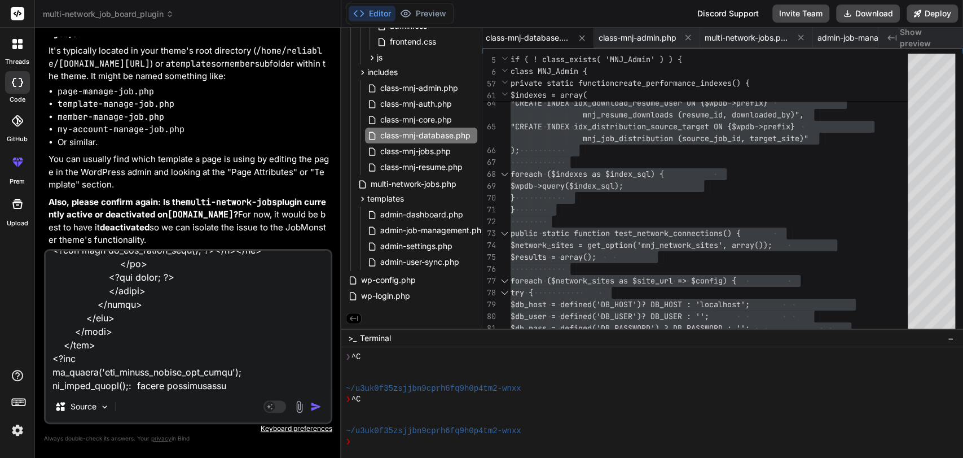
paste textarea "<?php $job_filter = isset( $_REQUEST[ 'job' ] ) ? absint( $_REQUEST[ 'job' ] ) …"
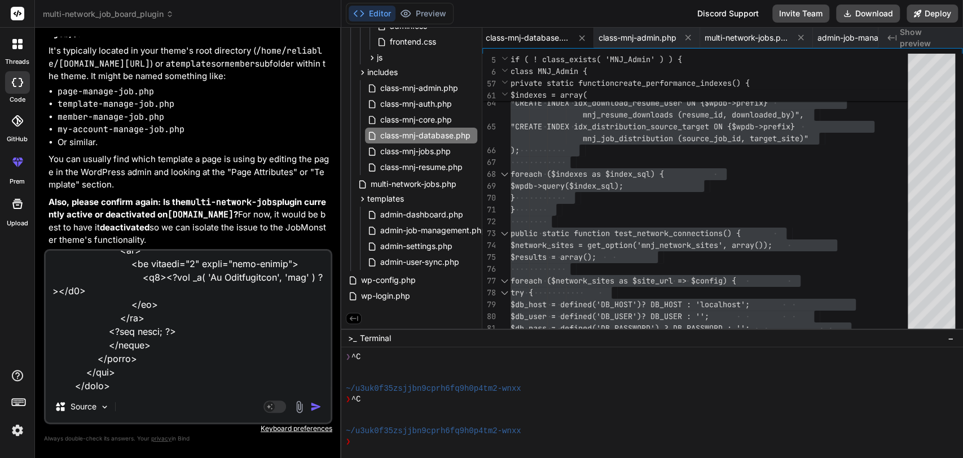
paste textarea "<?php do_action('noo_member_manage_plan_before'); ?> <?php $package = array(); …"
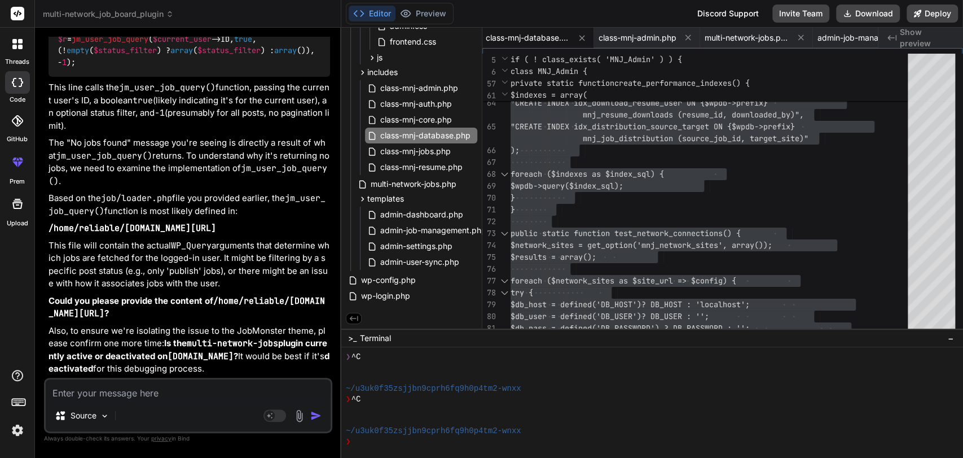
scroll to position [245598, 0]
click at [90, 385] on textarea at bounding box center [188, 389] width 285 height 20
paste textarea "<?php if ( ! function_exists( 'jm_job_pre_get_posts' ) ) : /** * * @param WP_Qu…"
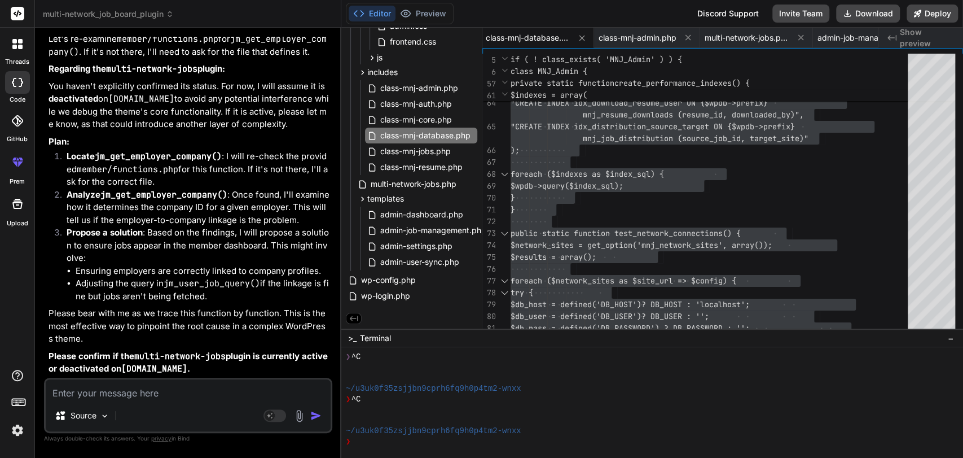
scroll to position [249246, 0]
click at [86, 392] on textarea at bounding box center [188, 389] width 285 height 20
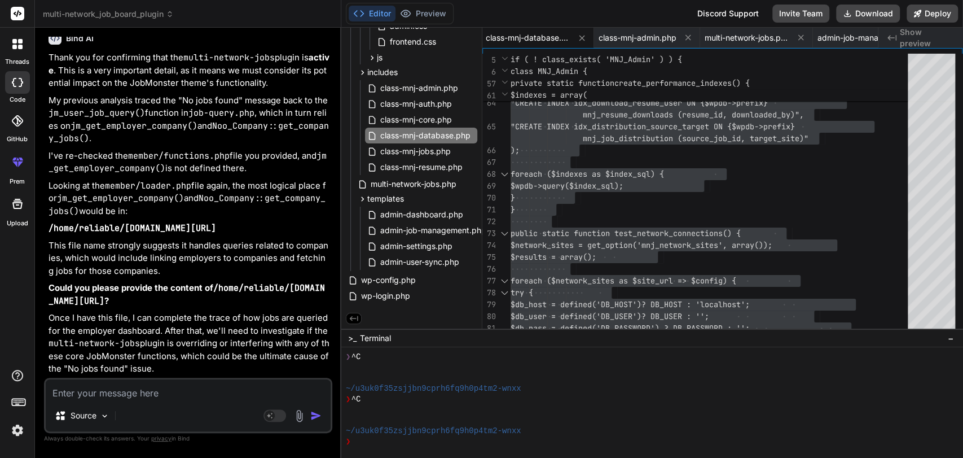
scroll to position [249663, 0]
click at [100, 390] on textarea at bounding box center [188, 389] width 285 height 20
paste textarea "<?php /** * Created by PhpStorm. * Date: [DATE] * Time: 5:16 PM */ if( !functio…"
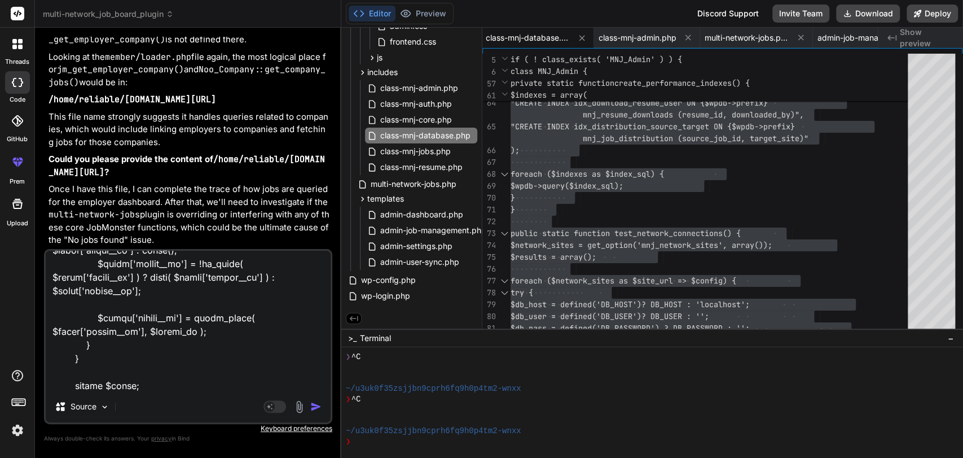
click at [313, 407] on img "button" at bounding box center [315, 406] width 11 height 11
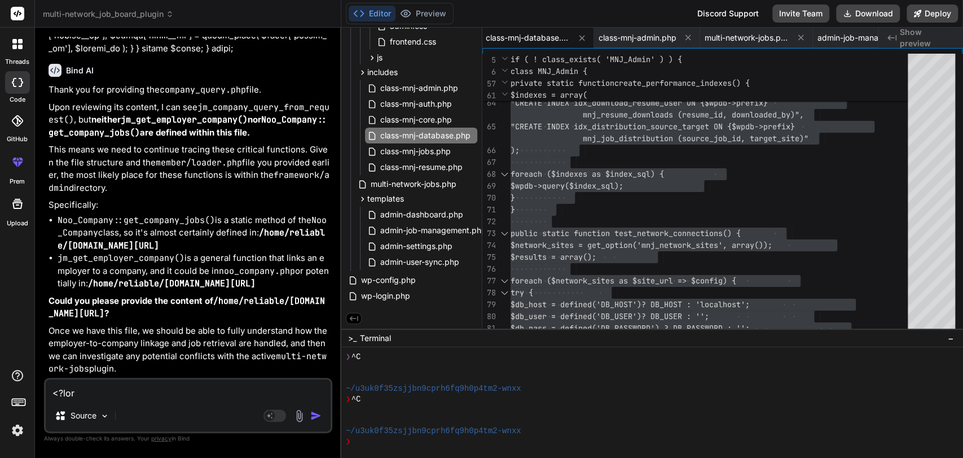
scroll to position [250493, 0]
click at [84, 393] on textarea at bounding box center [188, 389] width 285 height 20
paste textarea "<?php if ( ! class_exists( 'Noo_Company' ) ): if ( ! class_exists( 'Noo_CPT' ) …"
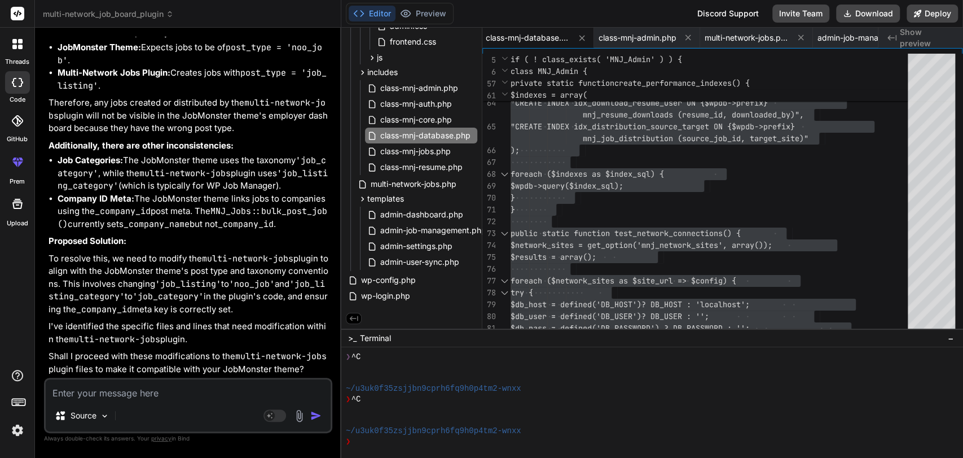
scroll to position [257433, 0]
click at [106, 385] on textarea at bounding box center [188, 389] width 285 height 20
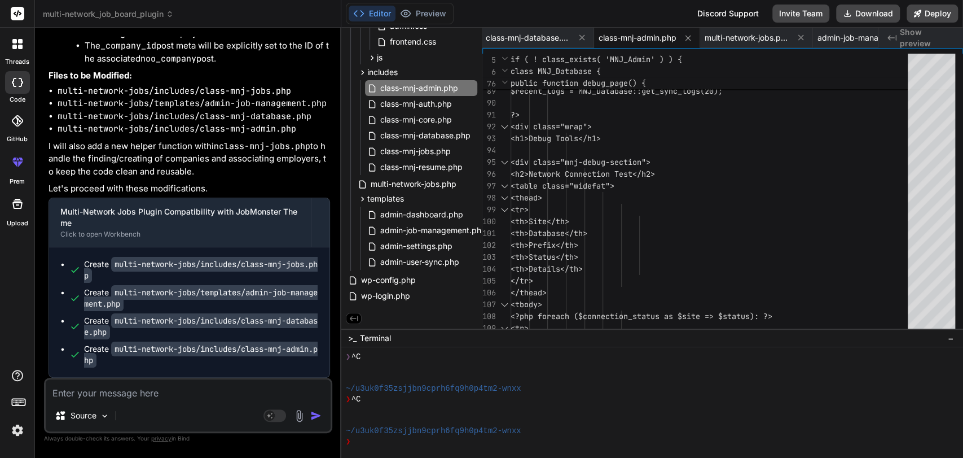
scroll to position [258297, 0]
click at [228, 264] on code "multi-network-jobs/includes/class-mnj-jobs.php" at bounding box center [201, 270] width 234 height 26
click at [424, 144] on span "class-mnj-jobs.php" at bounding box center [415, 151] width 73 height 14
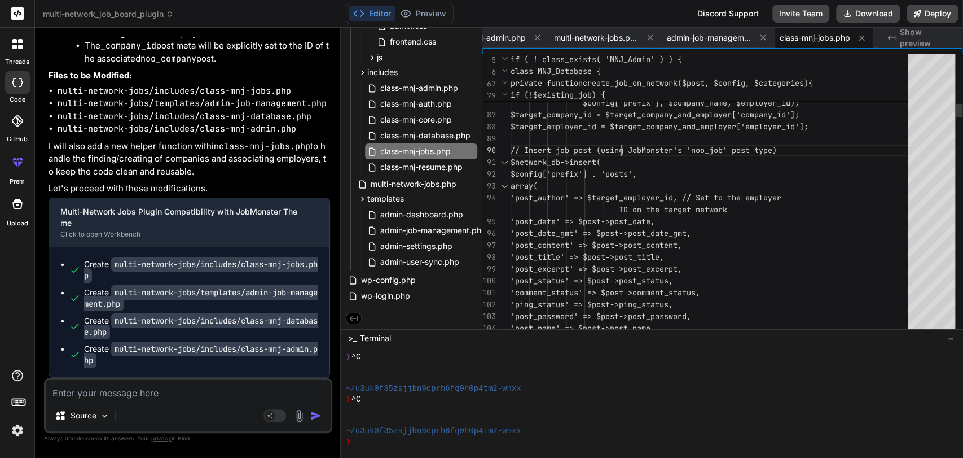
scroll to position [0, 0]
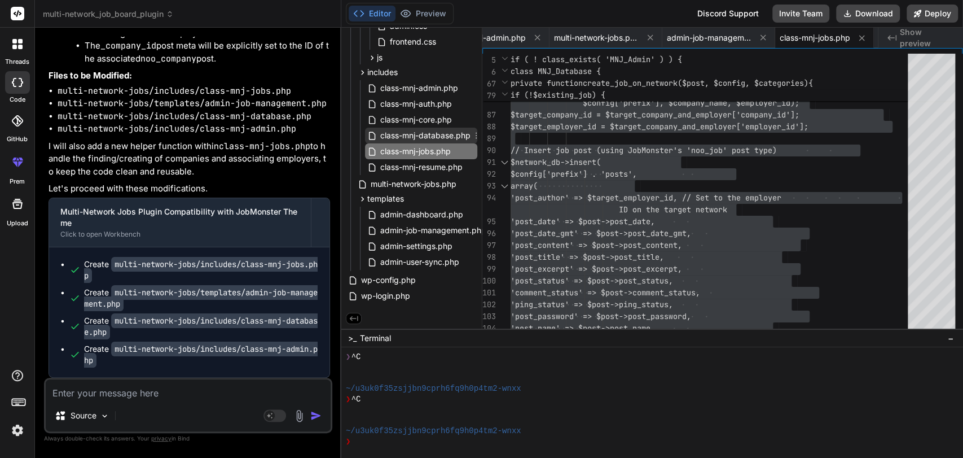
click at [438, 129] on span "class-mnj-database.php" at bounding box center [425, 136] width 93 height 14
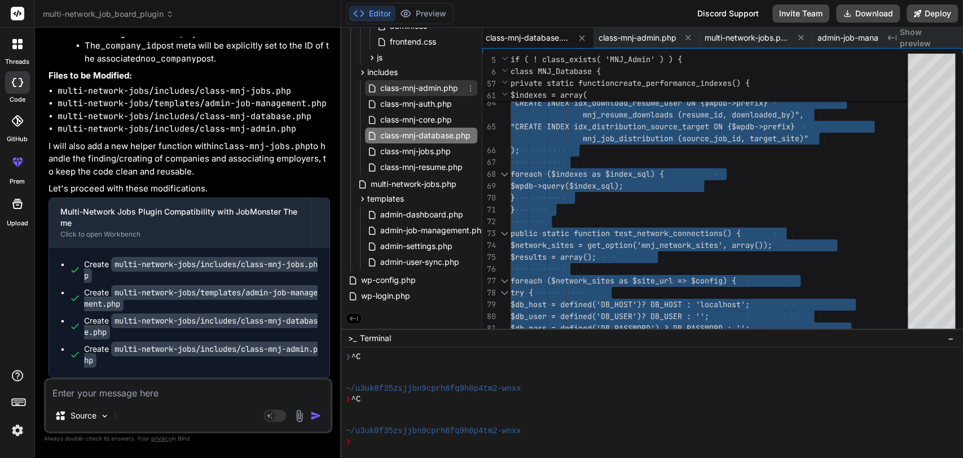
click at [433, 89] on span "class-mnj-admin.php" at bounding box center [419, 88] width 80 height 14
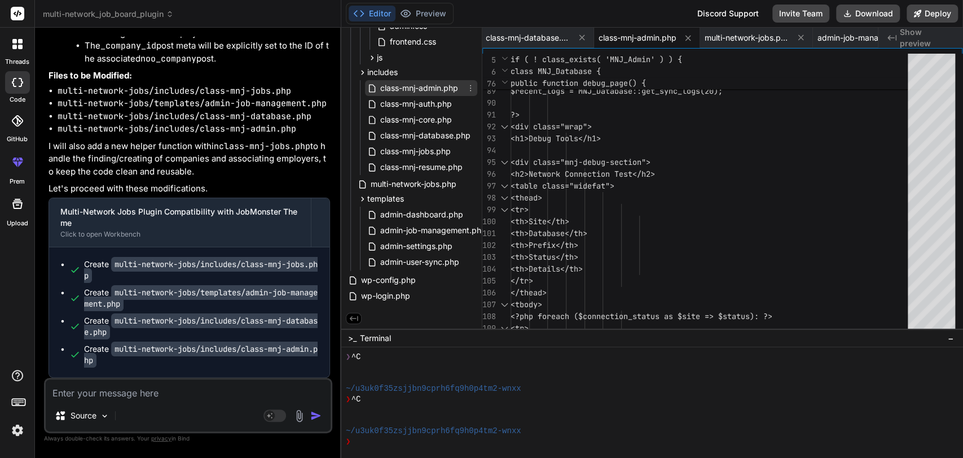
click at [433, 86] on span "class-mnj-admin.php" at bounding box center [419, 88] width 80 height 14
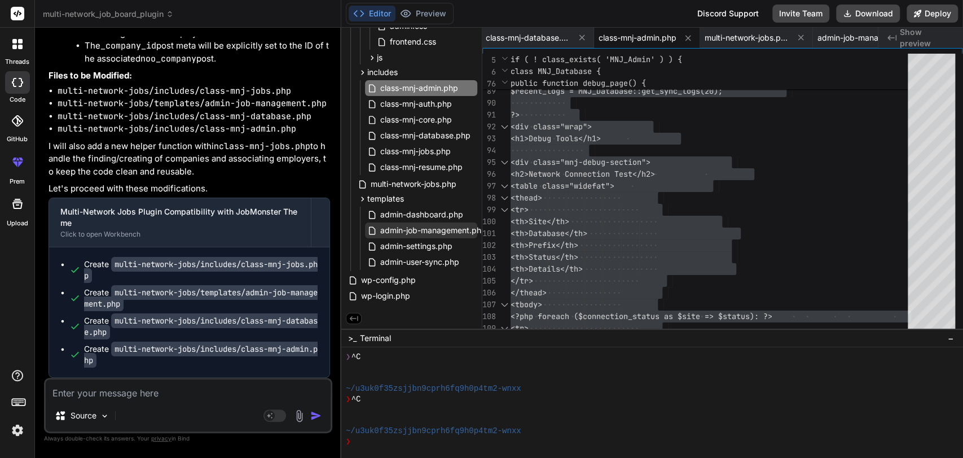
click at [411, 231] on span "admin-job-management.php" at bounding box center [433, 230] width 108 height 14
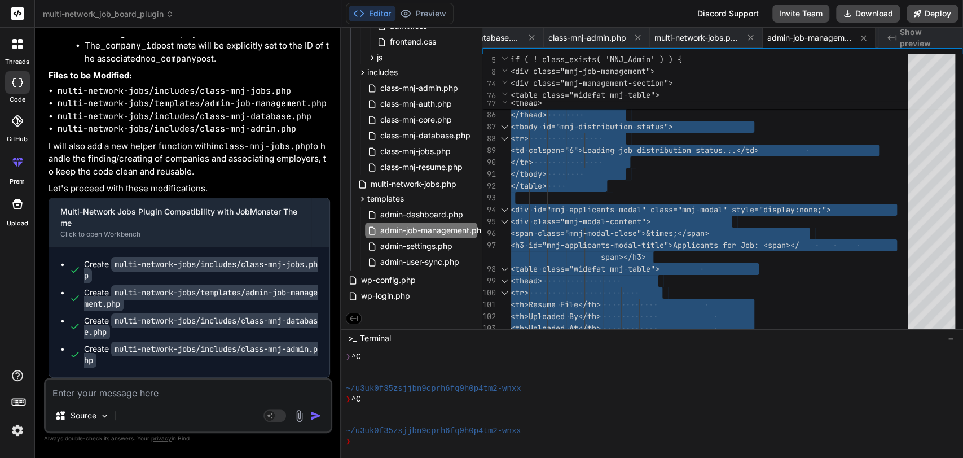
click at [90, 388] on textarea at bounding box center [188, 389] width 285 height 20
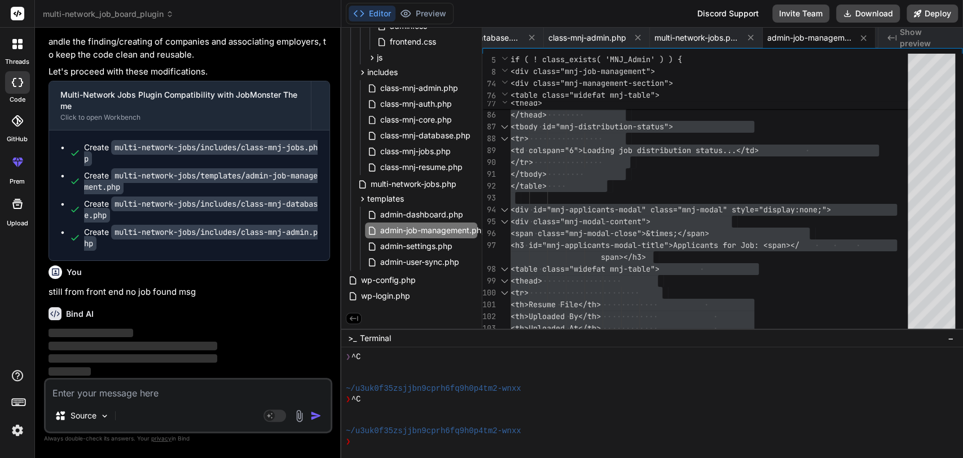
scroll to position [258414, 0]
